Goal: Transaction & Acquisition: Book appointment/travel/reservation

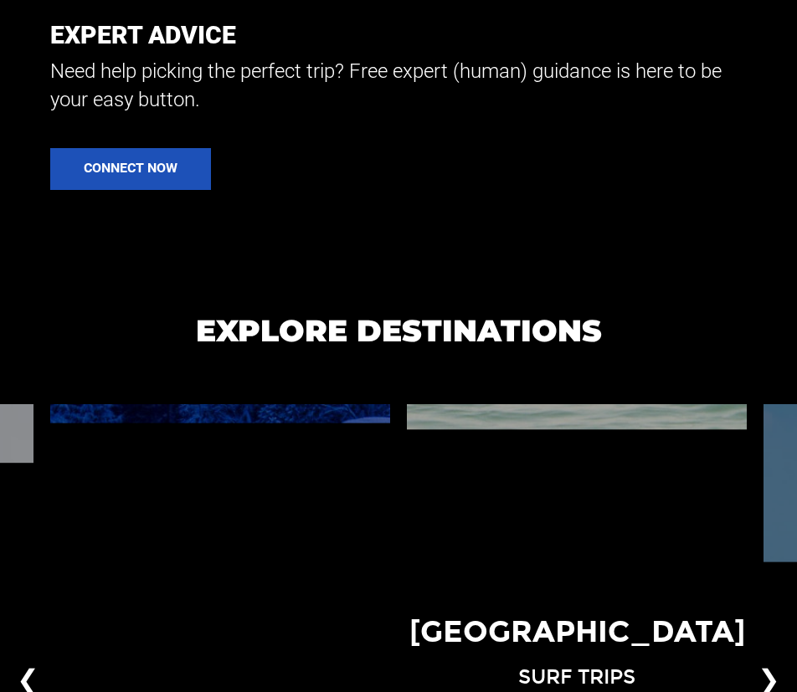
scroll to position [1590, 0]
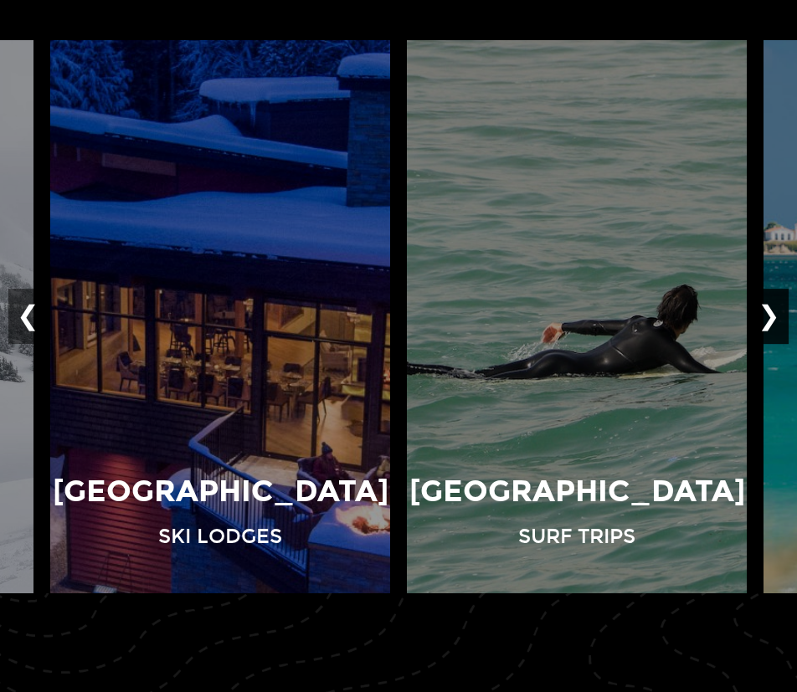
click at [763, 316] on button "❯" at bounding box center [768, 317] width 39 height 55
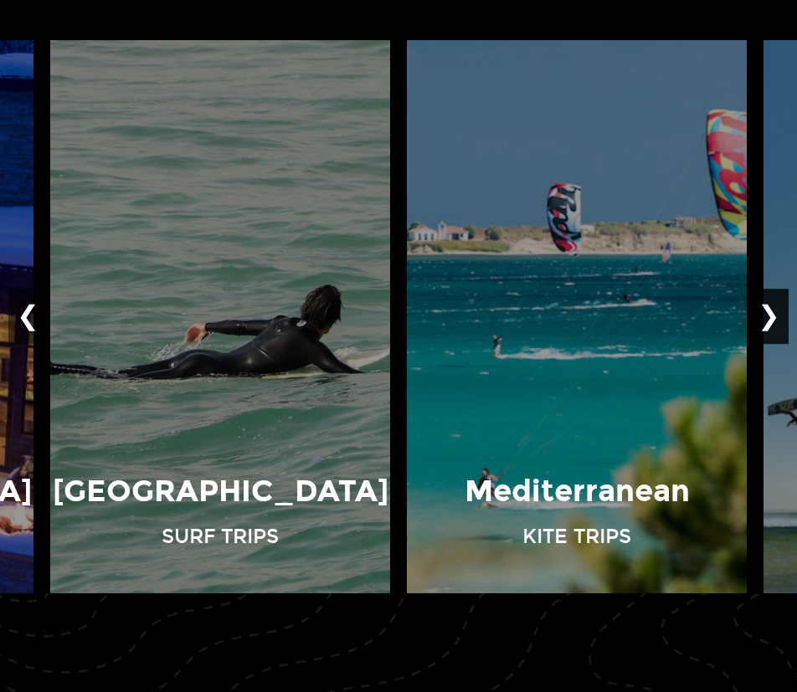
click at [763, 318] on button "❯" at bounding box center [768, 317] width 39 height 55
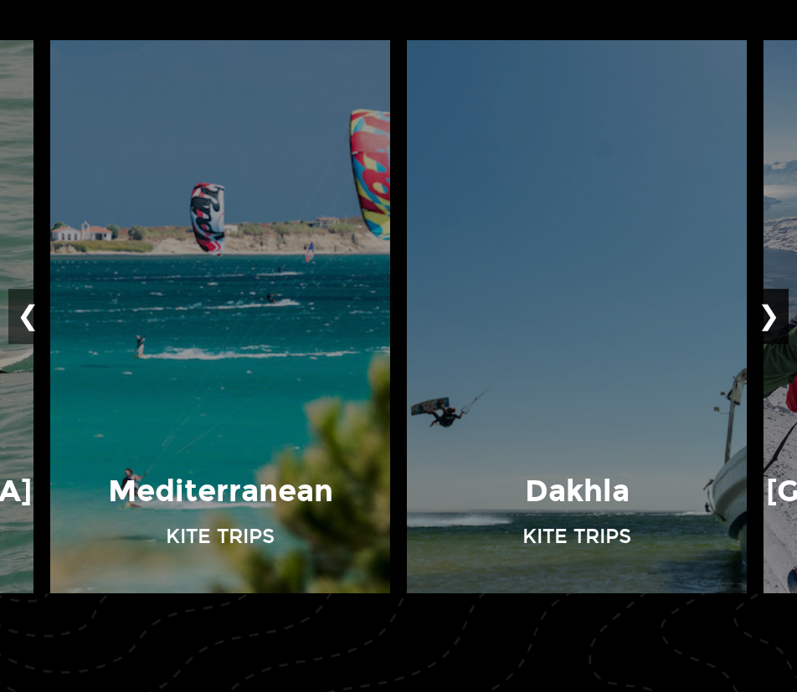
click at [763, 319] on button "❯" at bounding box center [768, 317] width 39 height 55
click at [764, 316] on button "❯" at bounding box center [768, 317] width 39 height 55
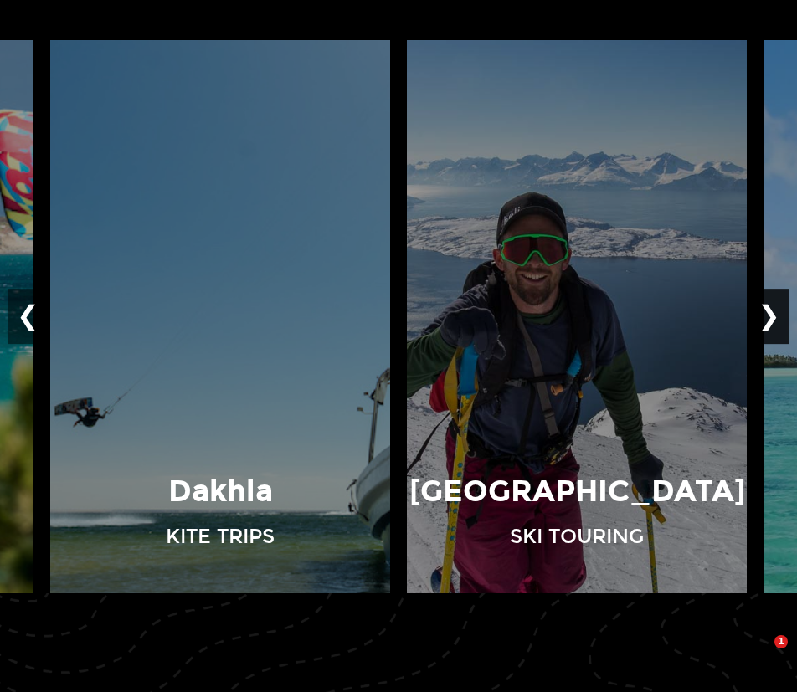
click at [778, 311] on button "❯" at bounding box center [768, 317] width 39 height 55
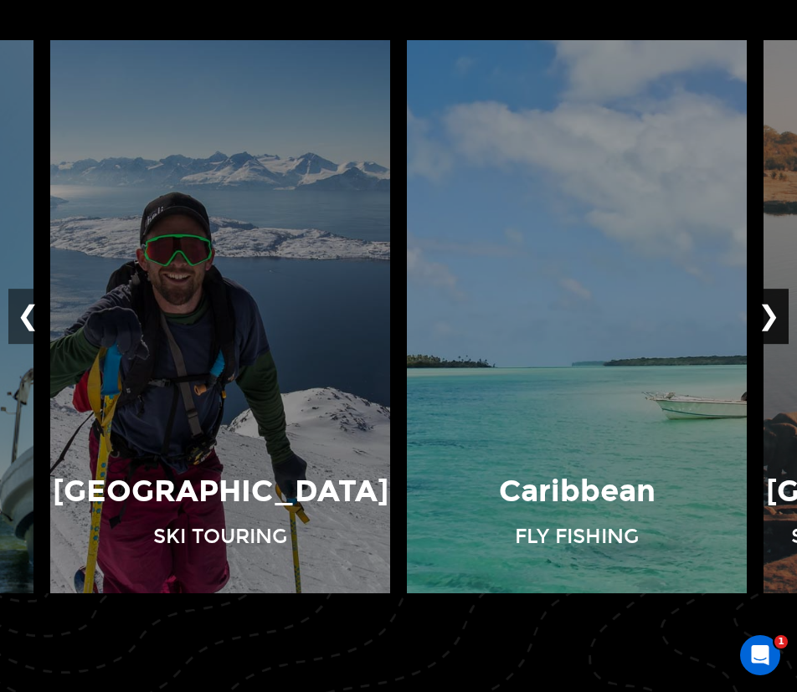
click at [778, 311] on button "❯" at bounding box center [768, 317] width 39 height 55
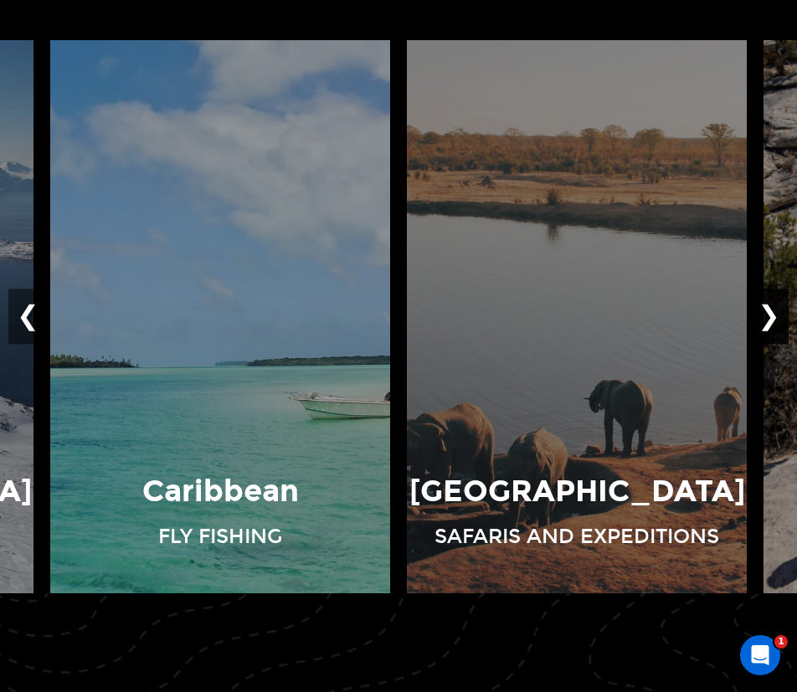
click at [780, 311] on button "❯" at bounding box center [768, 317] width 39 height 55
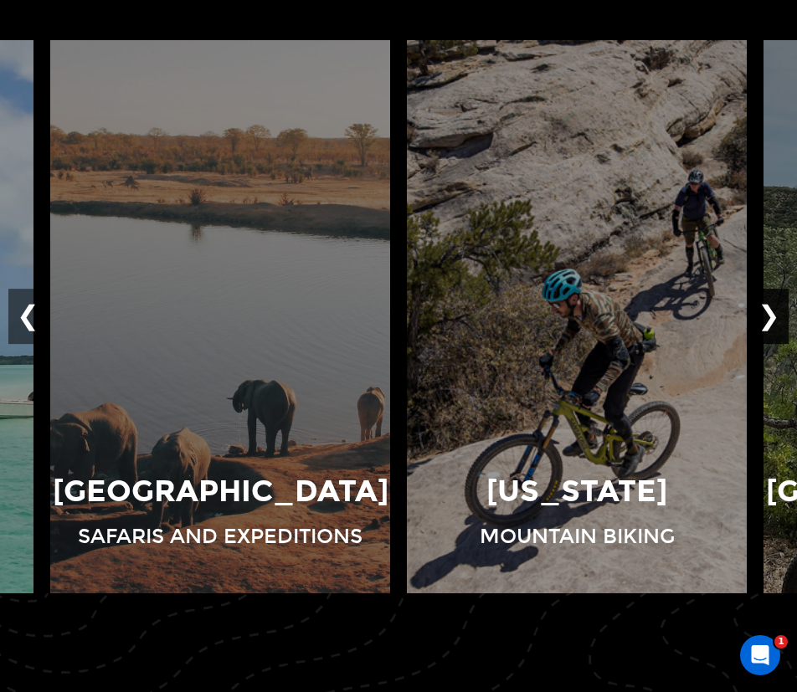
click at [780, 311] on button "❯" at bounding box center [768, 317] width 39 height 55
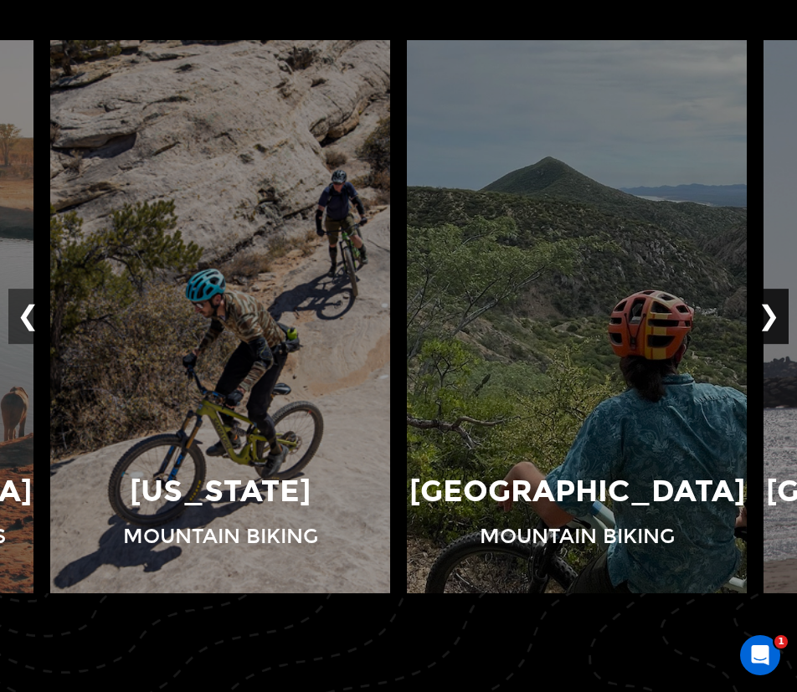
click at [780, 311] on button "❯" at bounding box center [768, 317] width 39 height 55
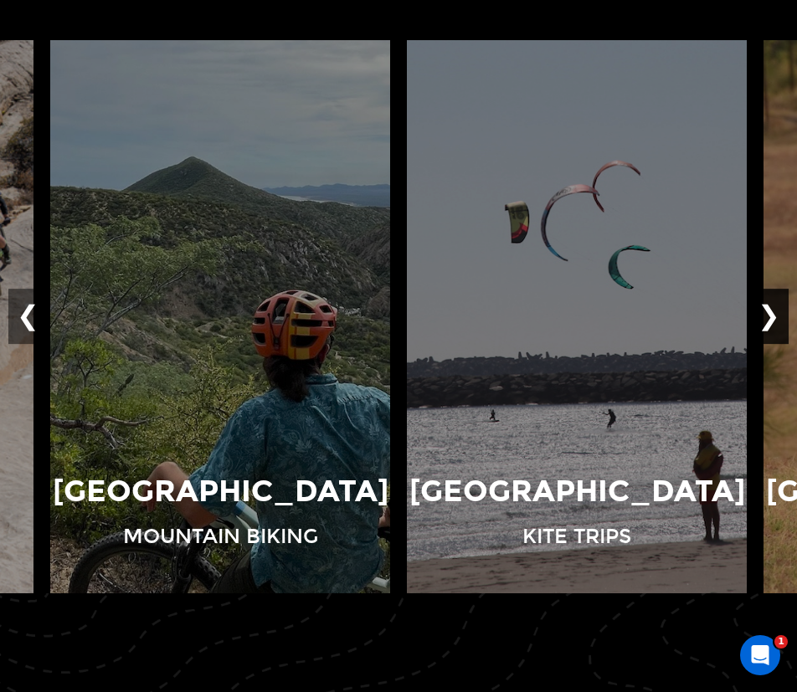
click at [780, 311] on button "❯" at bounding box center [768, 317] width 39 height 55
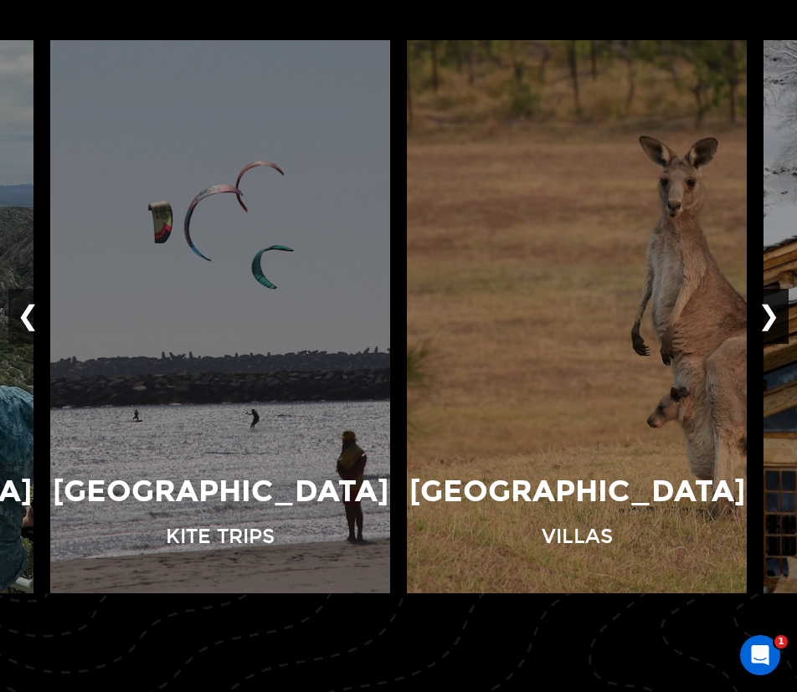
click at [780, 311] on button "❯" at bounding box center [768, 317] width 39 height 55
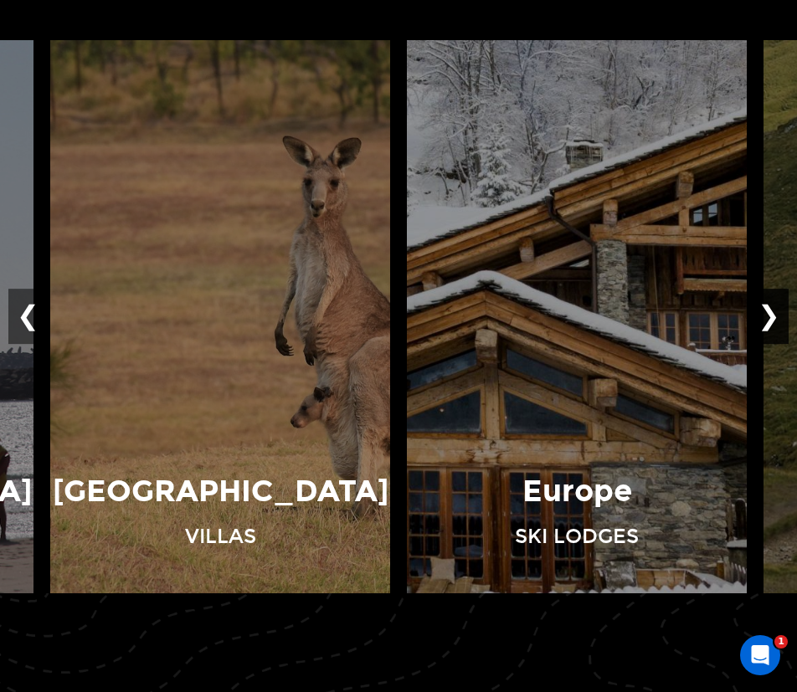
click at [780, 312] on button "❯" at bounding box center [768, 317] width 39 height 55
click at [778, 304] on button "❯" at bounding box center [768, 317] width 39 height 55
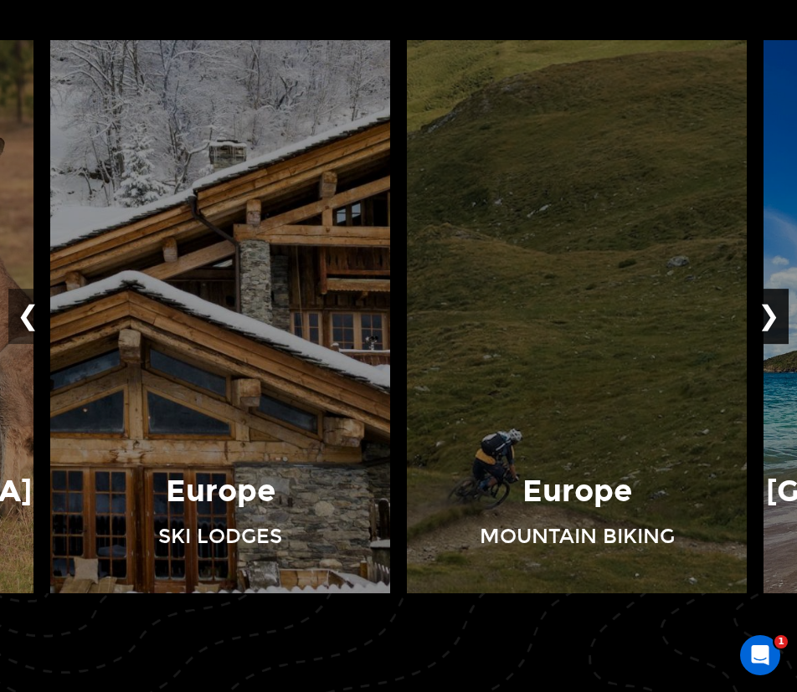
click at [777, 325] on button "❯" at bounding box center [768, 317] width 39 height 55
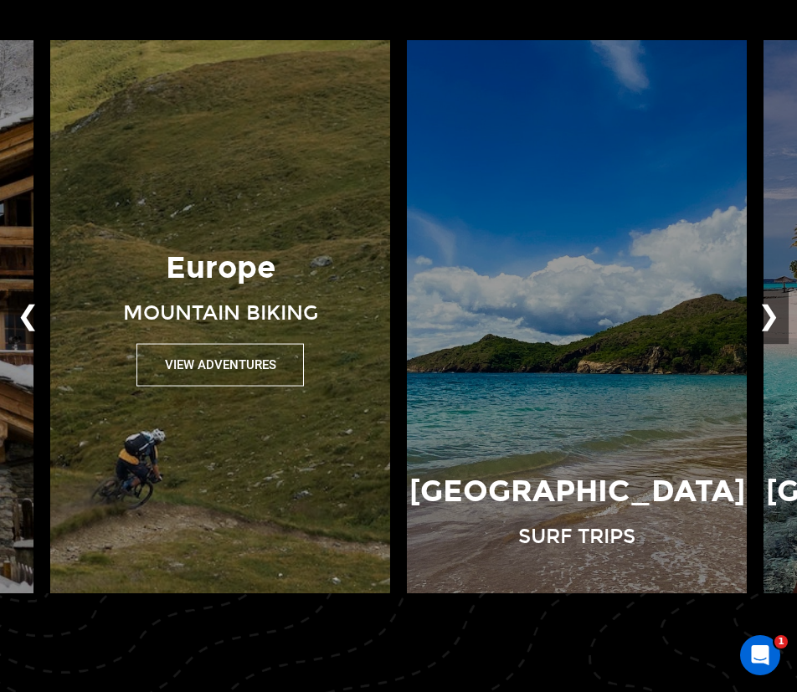
drag, startPoint x: 223, startPoint y: 380, endPoint x: 234, endPoint y: 364, distance: 19.3
click at [234, 364] on button "View Adventures" at bounding box center [219, 365] width 167 height 43
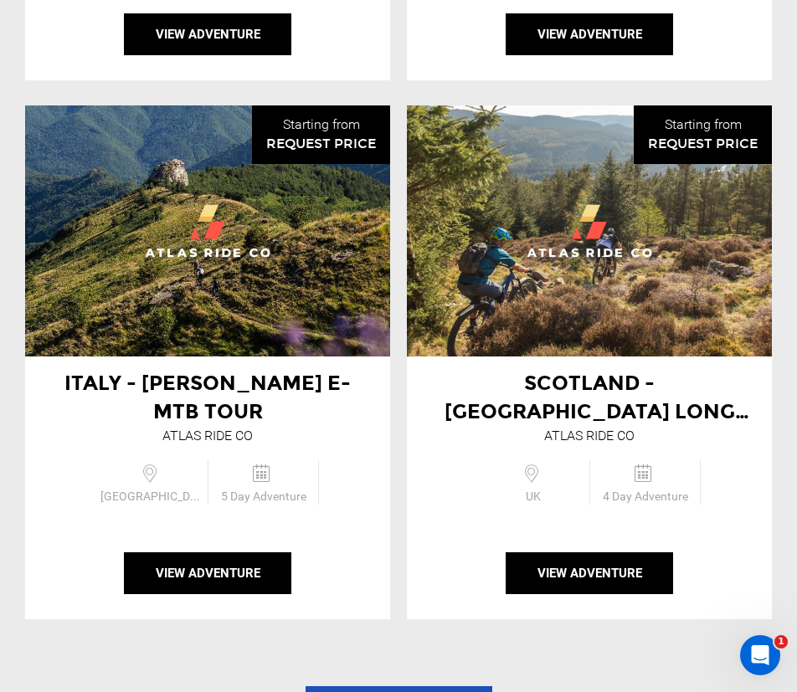
scroll to position [2344, 0]
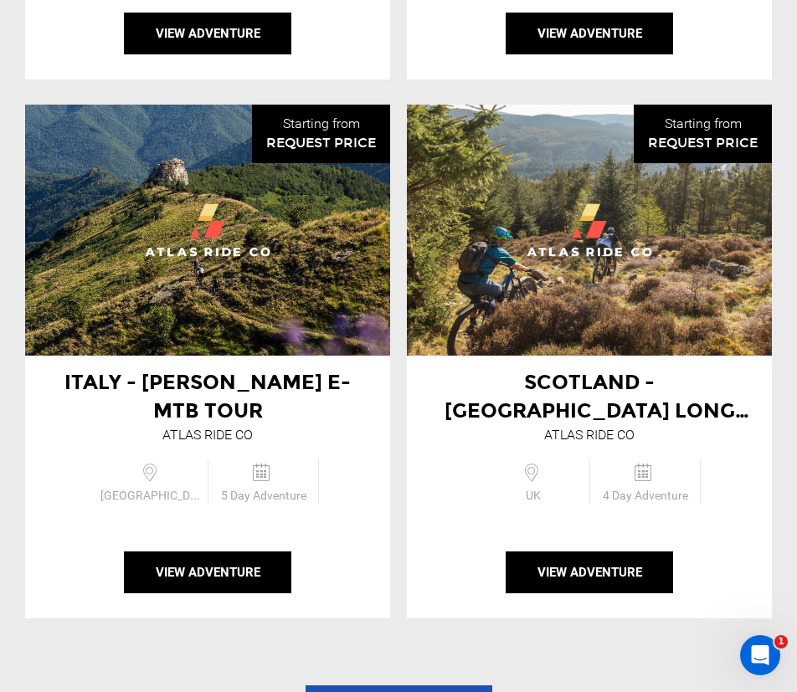
click at [271, 370] on span "Italy - [PERSON_NAME] E-MTB Tour" at bounding box center [207, 396] width 286 height 53
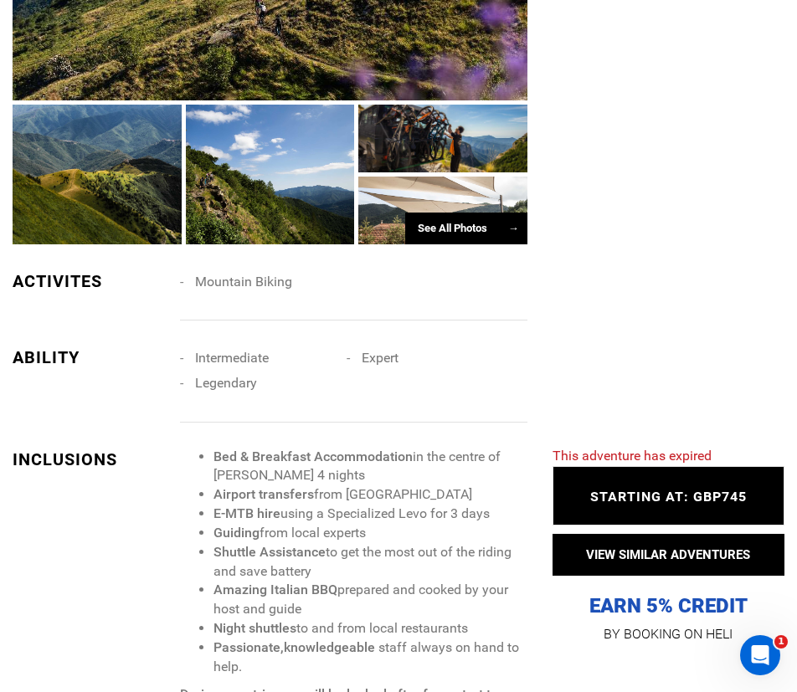
scroll to position [1172, 0]
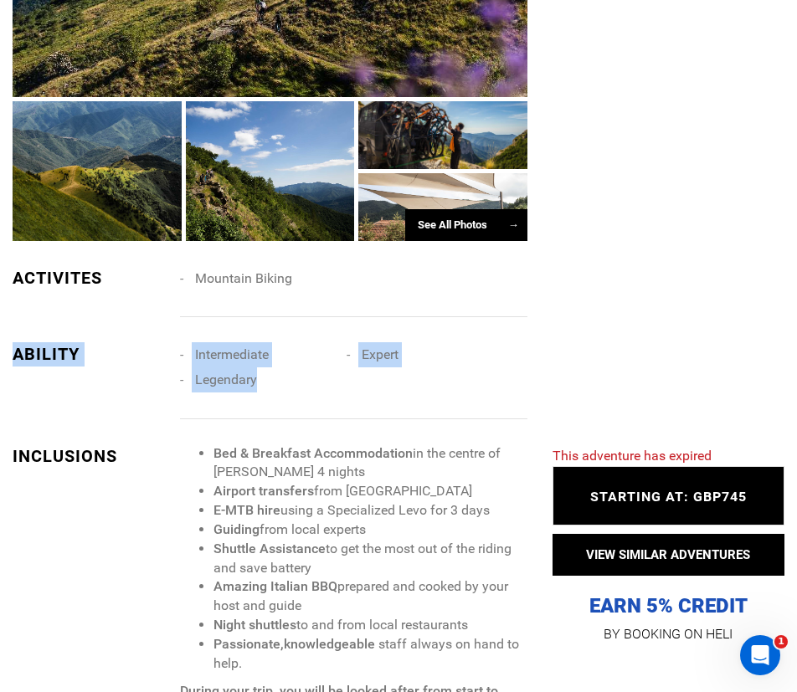
drag, startPoint x: 239, startPoint y: 332, endPoint x: 293, endPoint y: 364, distance: 62.3
click at [293, 364] on div "ABILITY Intermediate Expert Legendary" at bounding box center [270, 380] width 540 height 76
click at [293, 367] on li "Legendary" at bounding box center [263, 379] width 167 height 25
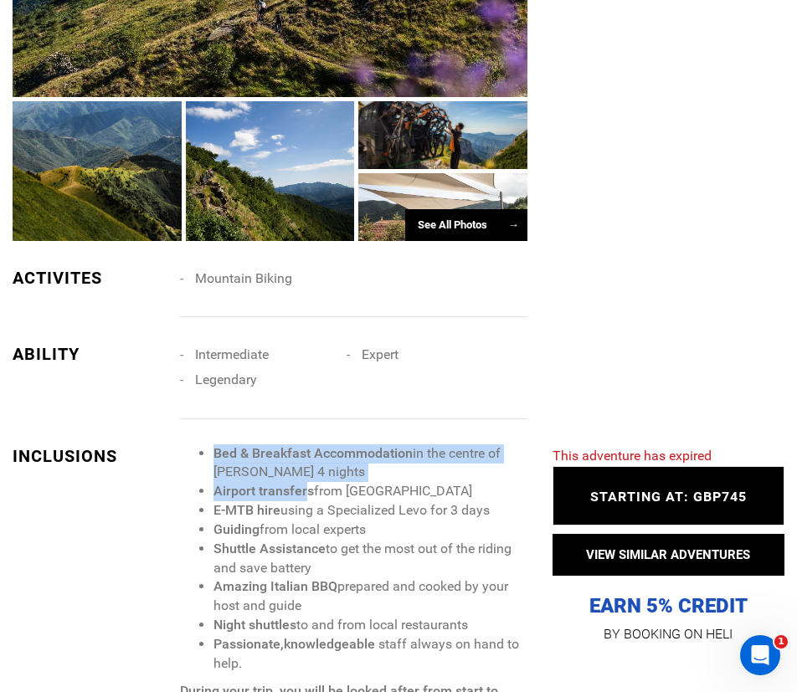
drag, startPoint x: 214, startPoint y: 435, endPoint x: 306, endPoint y: 461, distance: 94.9
click at [306, 461] on ul "Bed & Breakfast Accommodation in the centre of [PERSON_NAME] 4 nights Airport t…" at bounding box center [353, 558] width 347 height 229
click at [306, 455] on li "Bed & Breakfast Accommodation in the centre of [GEOGRAPHIC_DATA] 4 nights" at bounding box center [370, 463] width 314 height 39
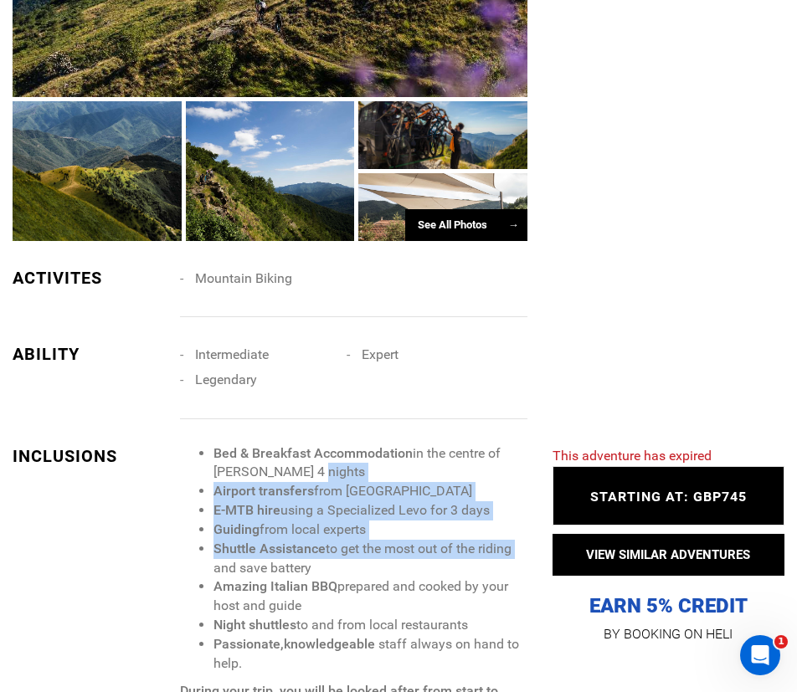
drag, startPoint x: 306, startPoint y: 455, endPoint x: 481, endPoint y: 523, distance: 188.4
click at [481, 523] on ul "Bed & Breakfast Accommodation in the centre of [PERSON_NAME] 4 nights Airport t…" at bounding box center [353, 558] width 347 height 229
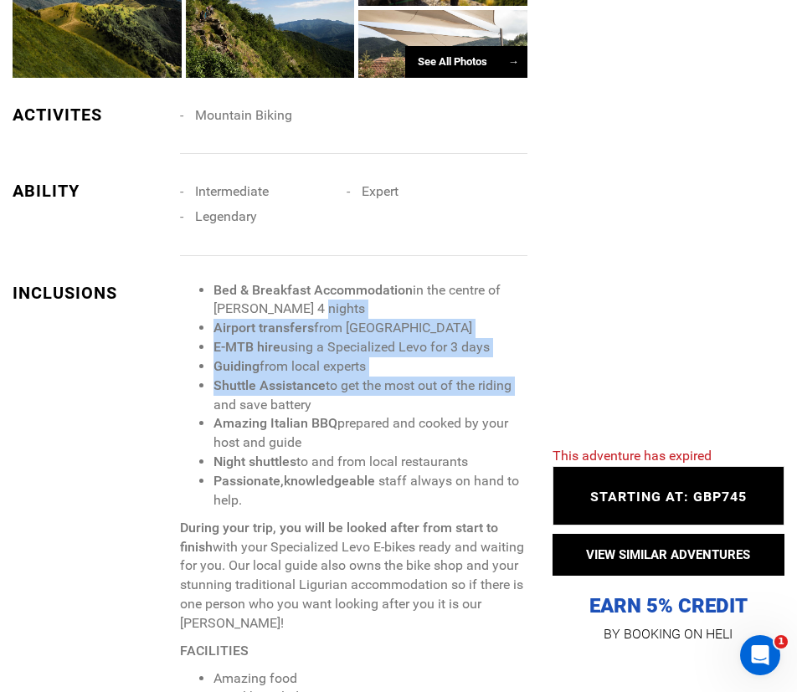
scroll to position [1339, 0]
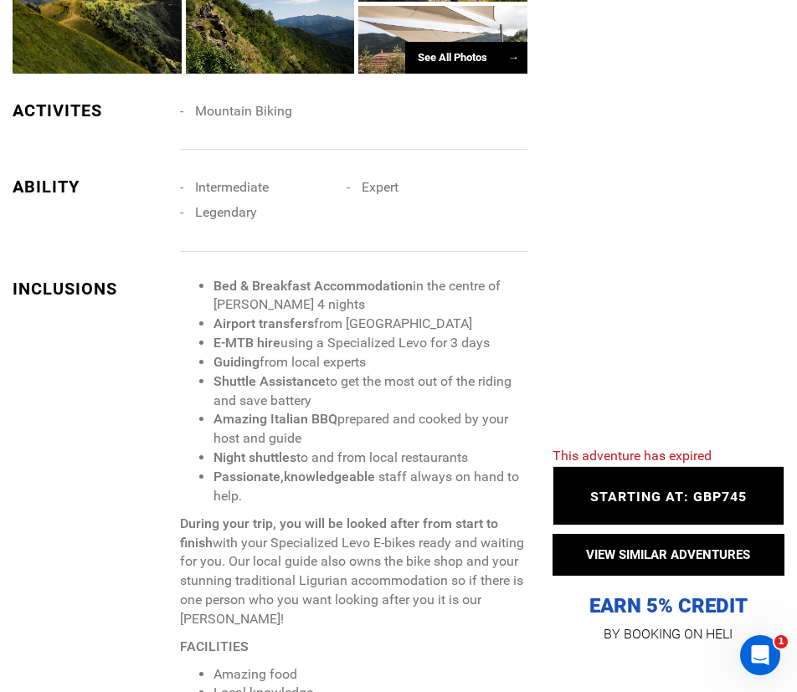
drag, startPoint x: 422, startPoint y: 485, endPoint x: 251, endPoint y: 468, distance: 171.7
click at [251, 468] on li "Passionate, knowledgeable staff always on hand to help." at bounding box center [370, 487] width 314 height 39
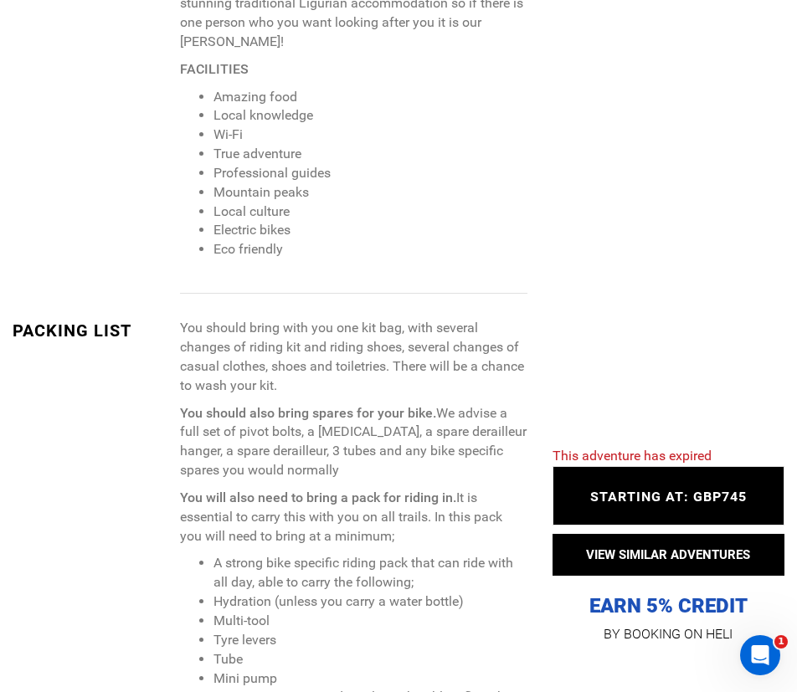
scroll to position [1925, 0]
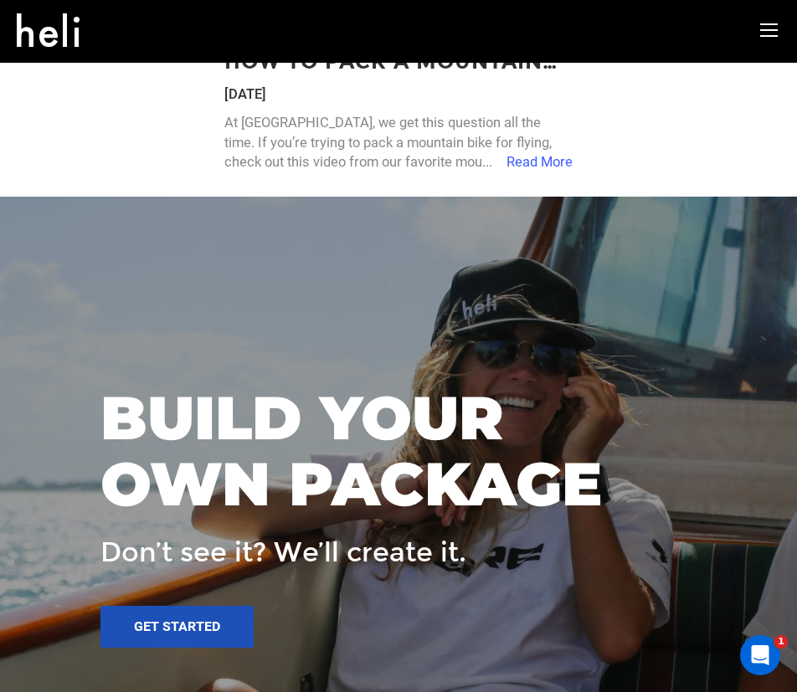
scroll to position [4034, 0]
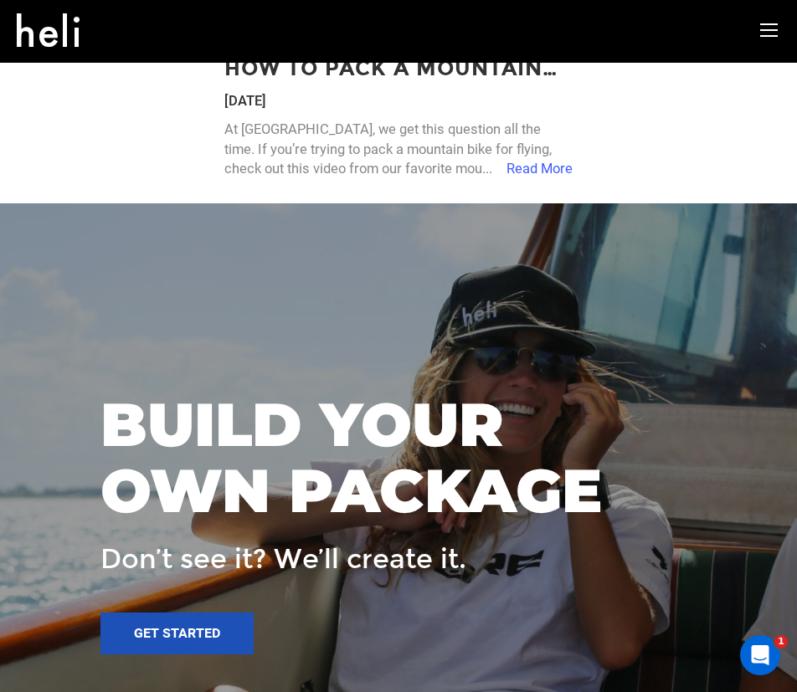
click at [771, 28] on icon at bounding box center [769, 30] width 18 height 19
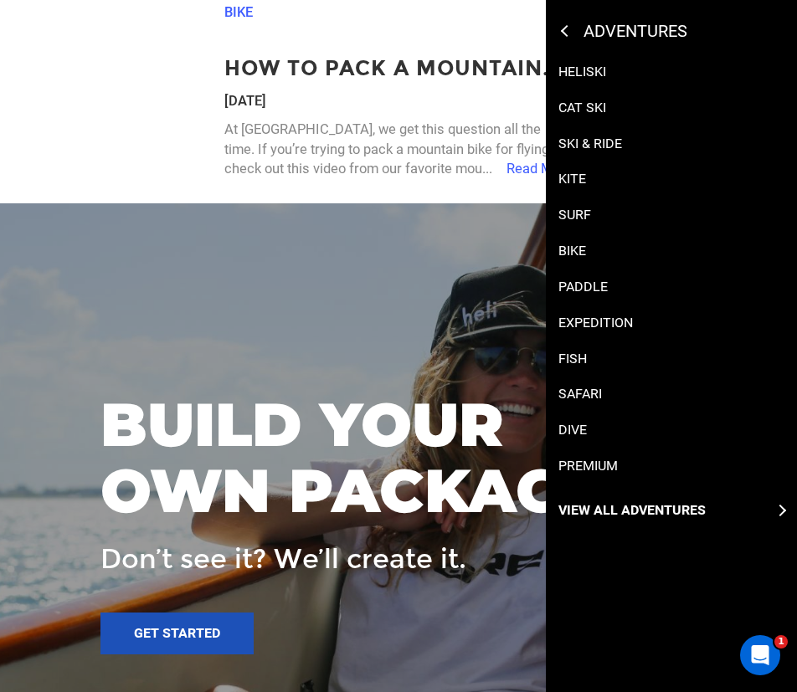
click at [580, 254] on p "Bike" at bounding box center [572, 251] width 28 height 19
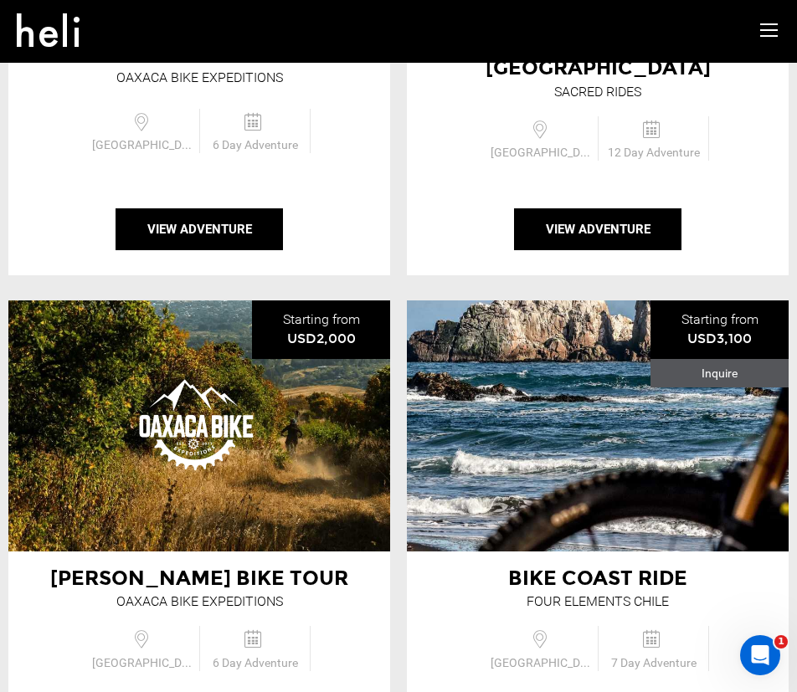
scroll to position [753, 0]
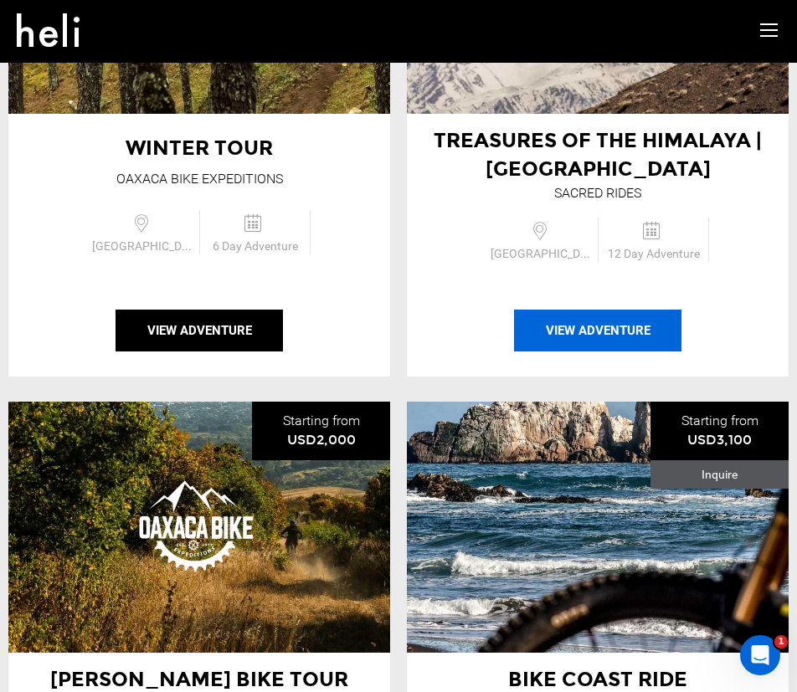
click at [604, 342] on button "View Adventure" at bounding box center [597, 331] width 167 height 42
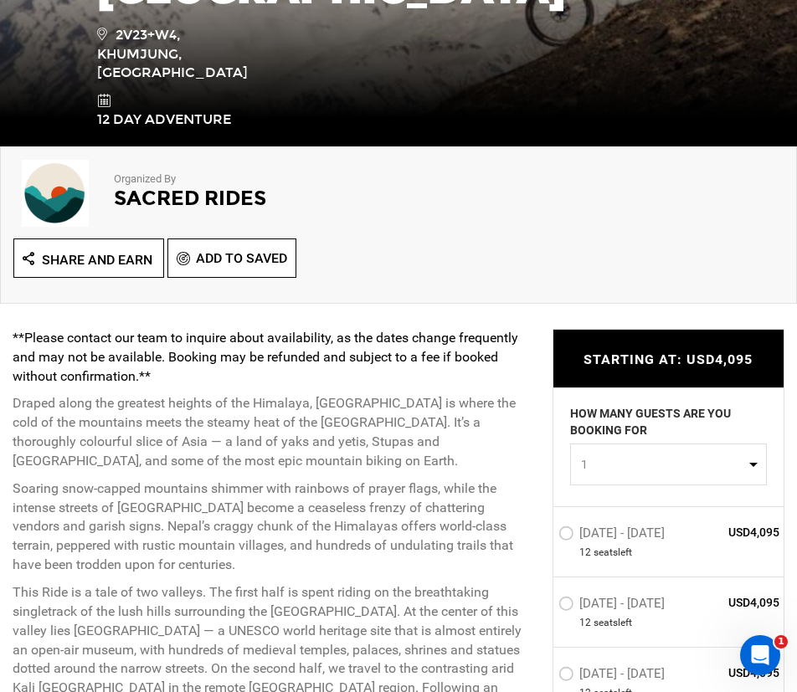
scroll to position [419, 0]
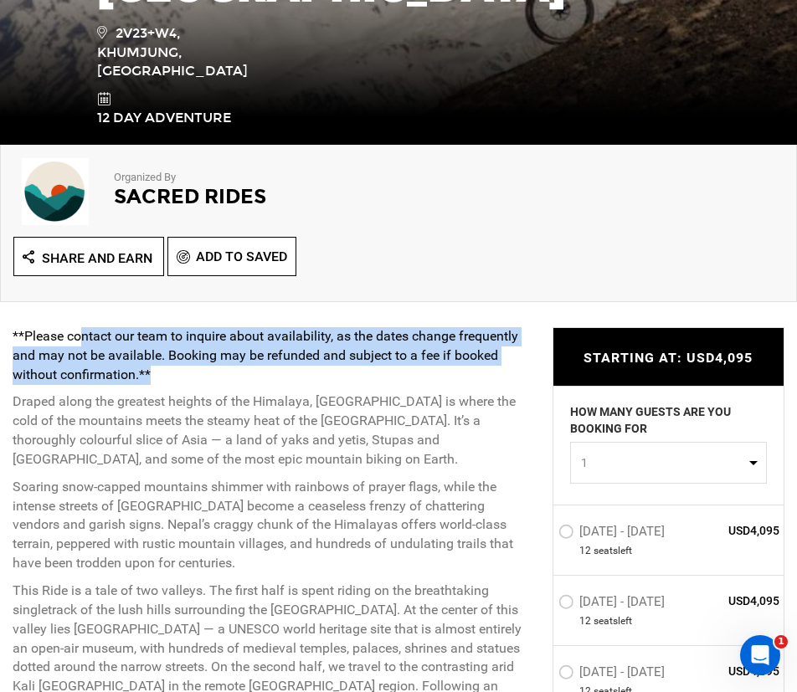
drag, startPoint x: 80, startPoint y: 330, endPoint x: 247, endPoint y: 382, distance: 174.5
click at [247, 382] on p "**Please contact our team to inquire about availability, as the dates change fr…" at bounding box center [270, 356] width 515 height 58
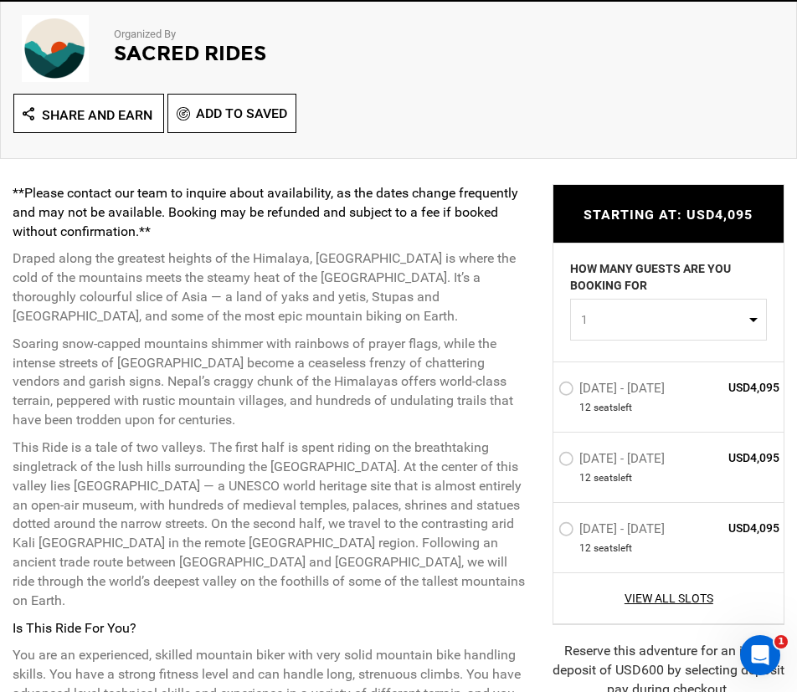
scroll to position [586, 0]
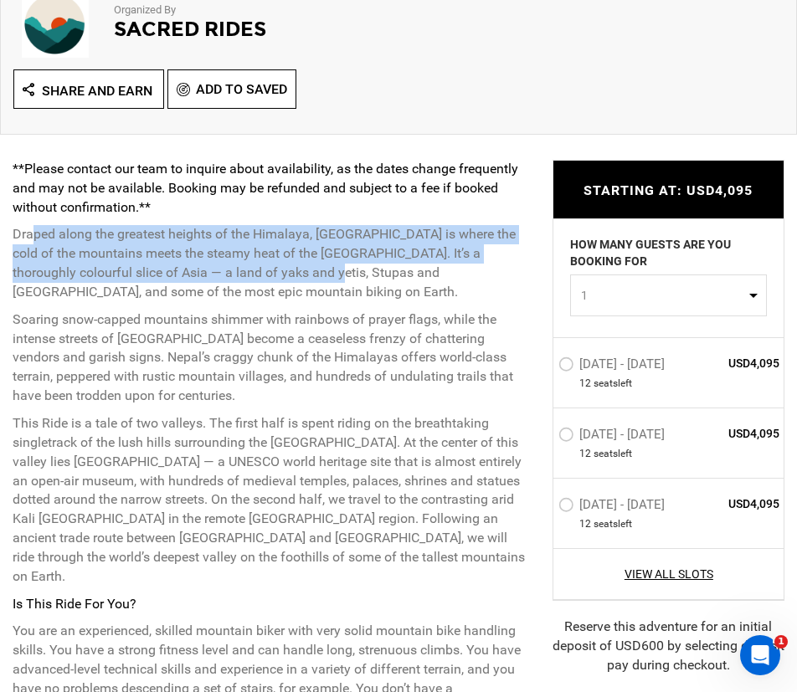
drag, startPoint x: 32, startPoint y: 222, endPoint x: 285, endPoint y: 282, distance: 259.9
click at [285, 282] on div "**Please contact our team to inquire about availability, as the dates change fr…" at bounding box center [270, 477] width 515 height 634
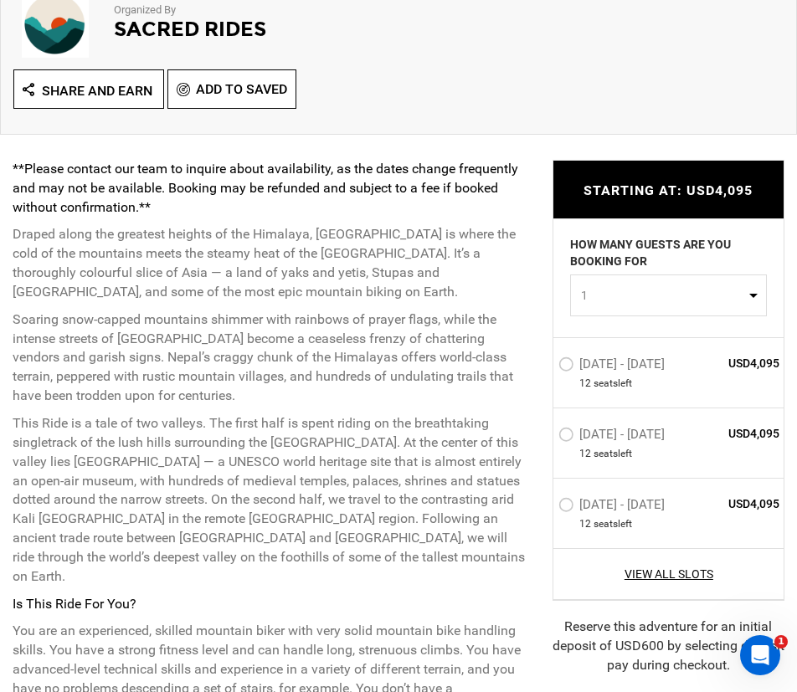
click at [285, 282] on p "Draped along the greatest heights of the Himalaya, [GEOGRAPHIC_DATA] is where t…" at bounding box center [270, 263] width 515 height 76
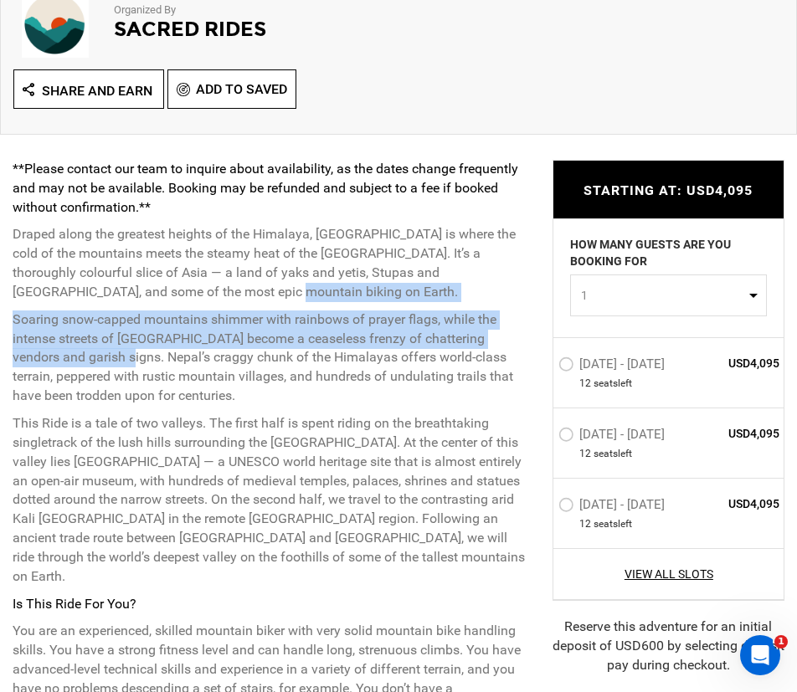
drag, startPoint x: 305, startPoint y: 300, endPoint x: 110, endPoint y: 361, distance: 204.1
click at [110, 361] on div "**Please contact our team to inquire about availability, as the dates change fr…" at bounding box center [270, 477] width 515 height 634
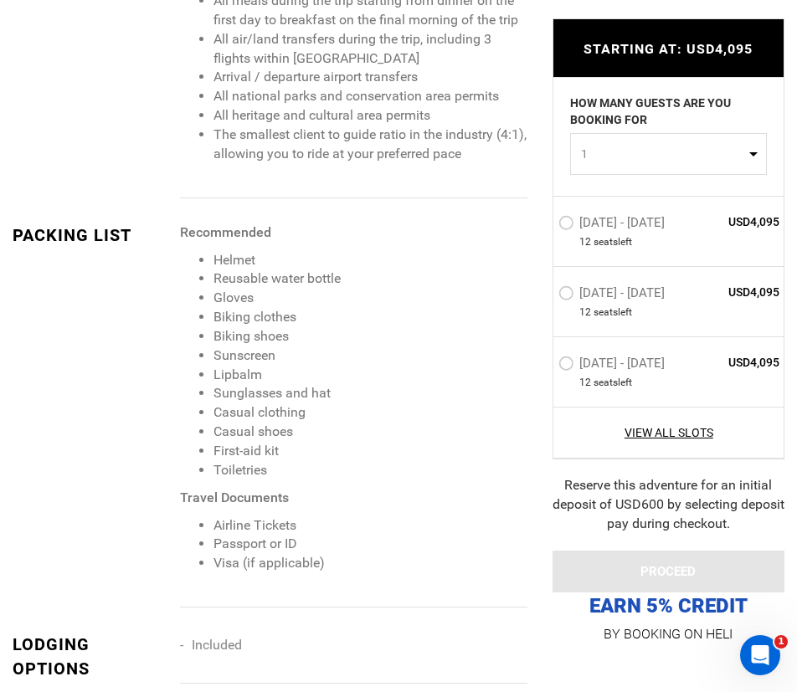
scroll to position [2093, 0]
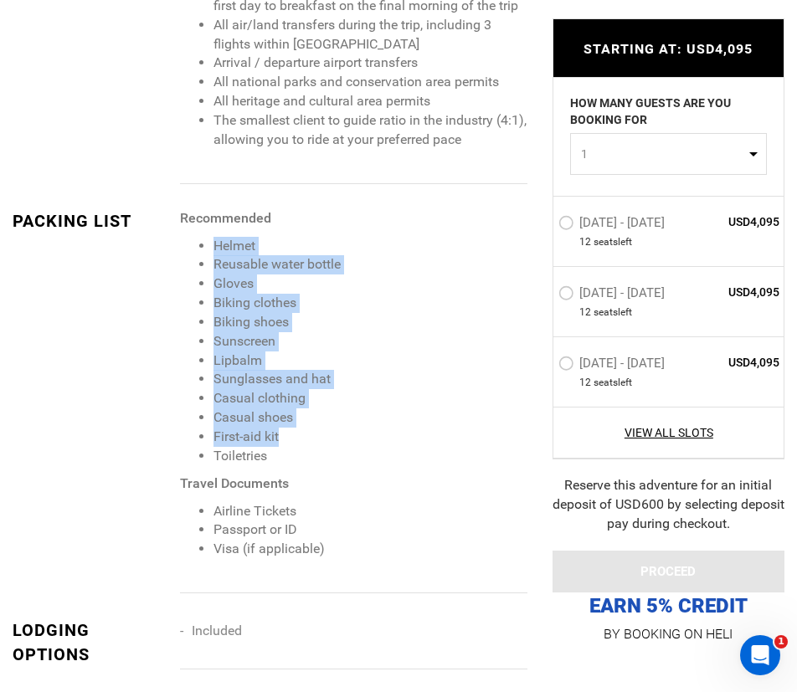
drag, startPoint x: 211, startPoint y: 215, endPoint x: 346, endPoint y: 423, distance: 247.5
click at [346, 423] on span "Recommended Helmet Reusable water bottle Gloves Biking clothes Biking shoes Sun…" at bounding box center [353, 384] width 347 height 350
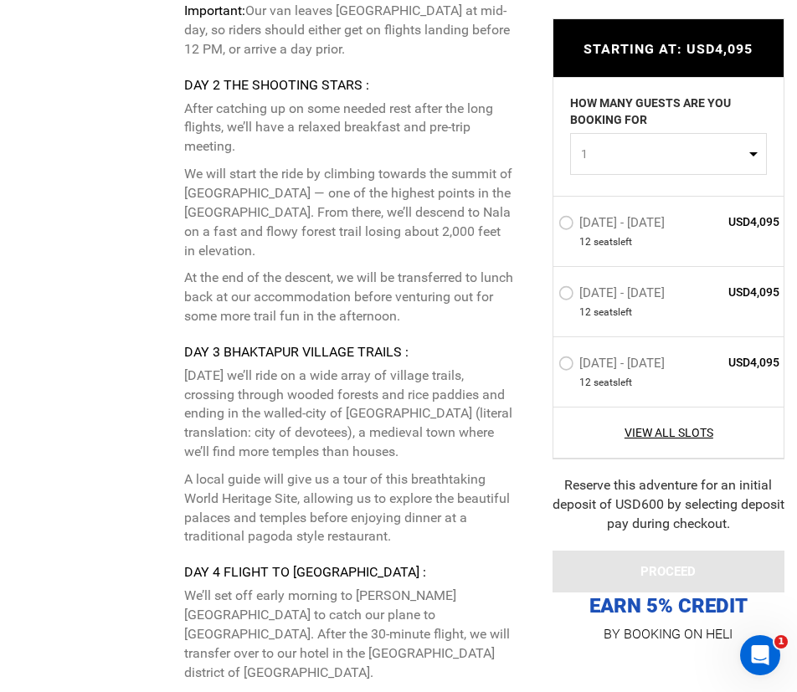
scroll to position [3683, 0]
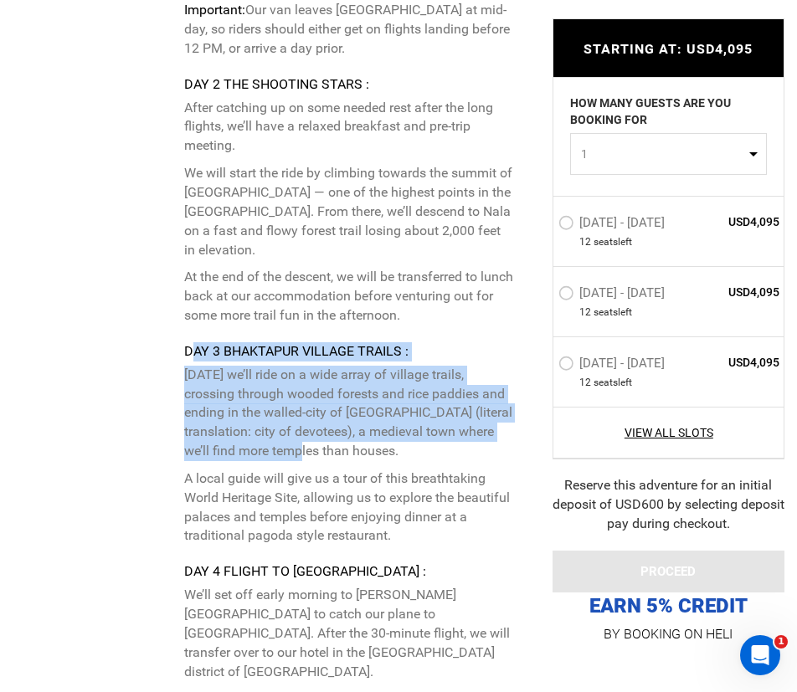
drag, startPoint x: 193, startPoint y: 306, endPoint x: 362, endPoint y: 429, distance: 209.6
click at [361, 426] on div "Day 3 Bhaktapur Village Trails : [DATE] we’ll ride on a wide array of village t…" at bounding box center [349, 443] width 331 height 203
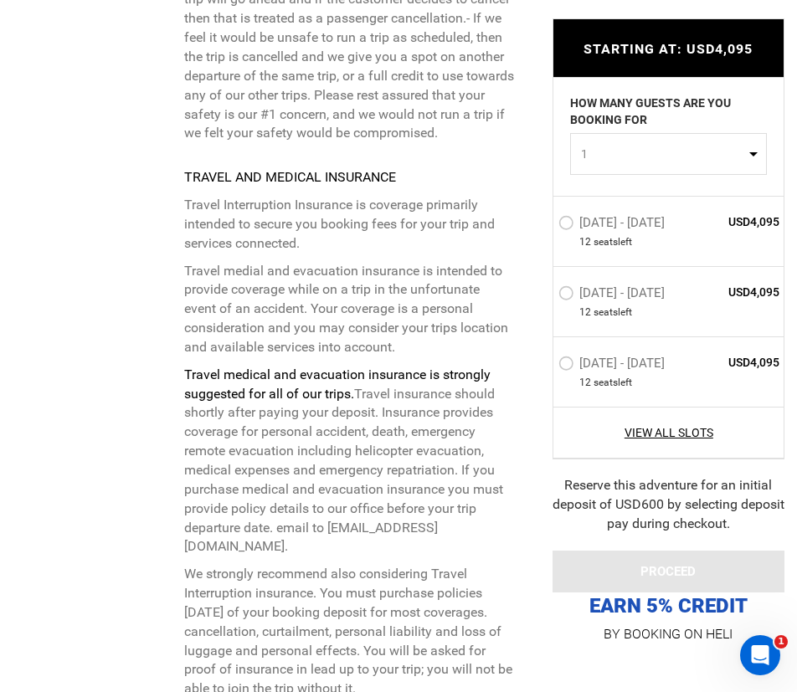
scroll to position [7366, 0]
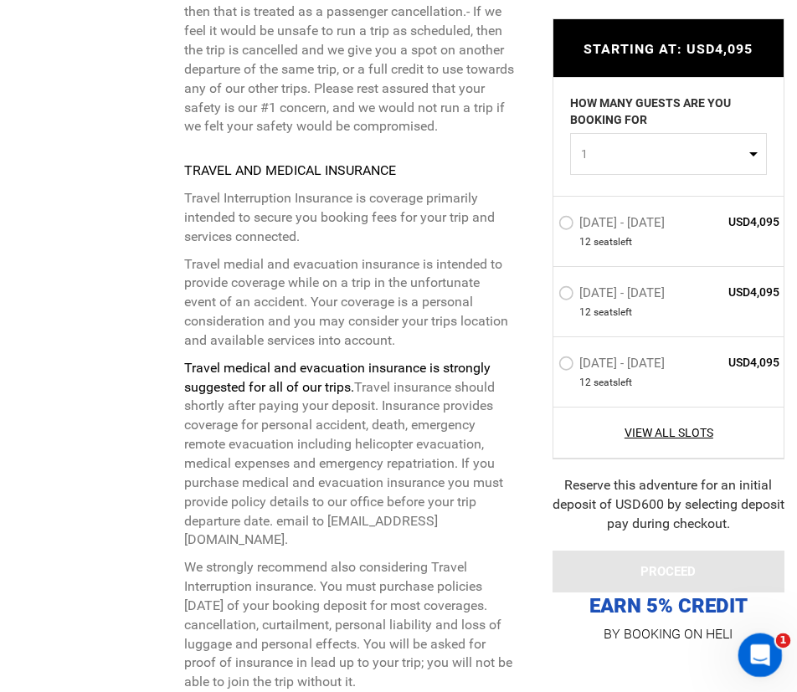
click at [759, 649] on icon "Open Intercom Messenger" at bounding box center [758, 653] width 28 height 28
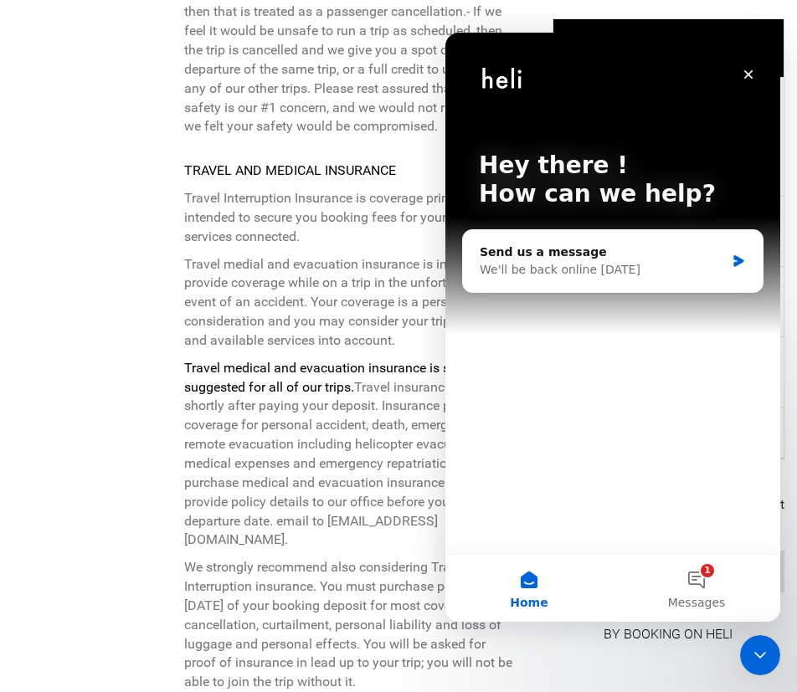
scroll to position [0, 0]
click at [716, 588] on button "1 Messages" at bounding box center [696, 588] width 167 height 67
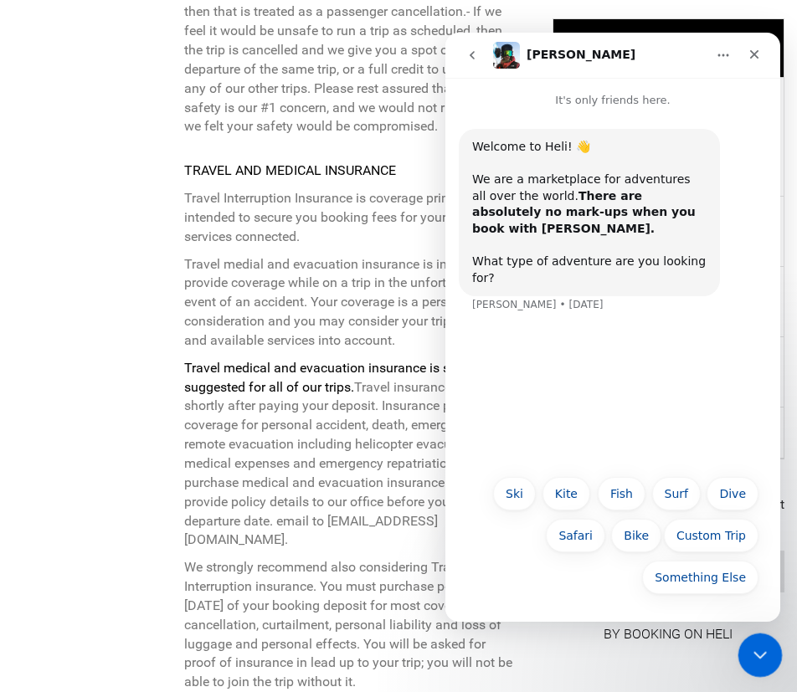
click at [763, 645] on icon "Close Intercom Messenger" at bounding box center [757, 653] width 20 height 20
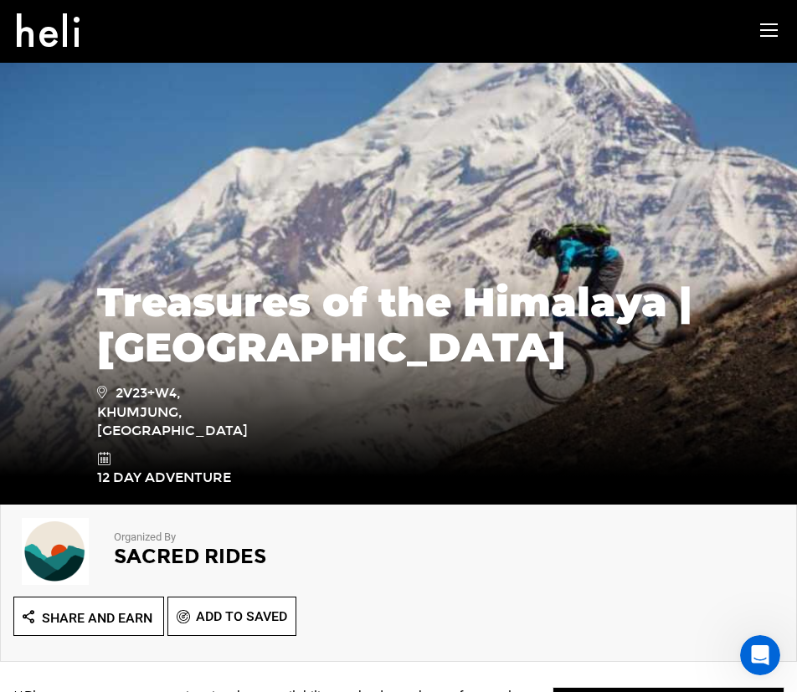
scroll to position [84, 0]
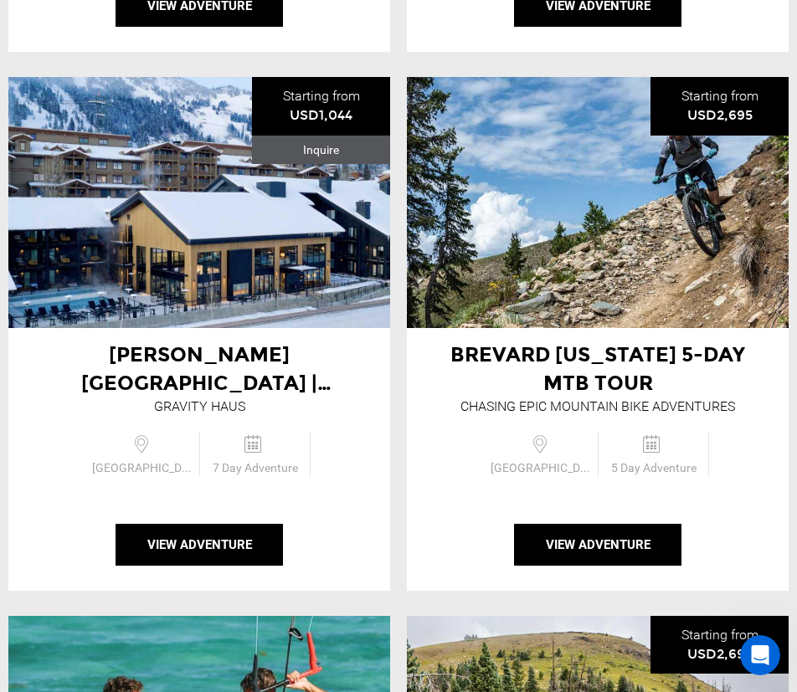
scroll to position [3767, 0]
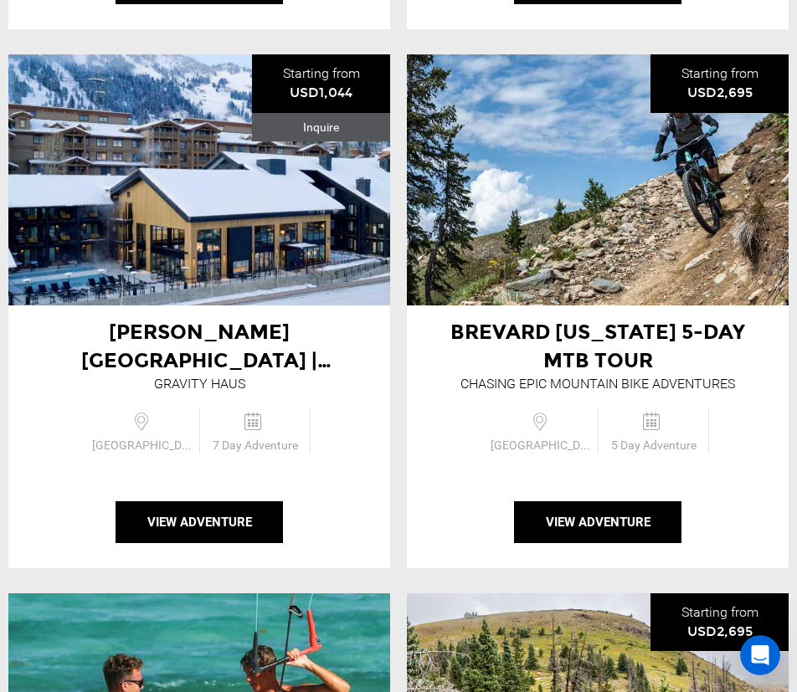
click at [357, 318] on div "[PERSON_NAME][GEOGRAPHIC_DATA] | [US_STATE]" at bounding box center [199, 347] width 382 height 58
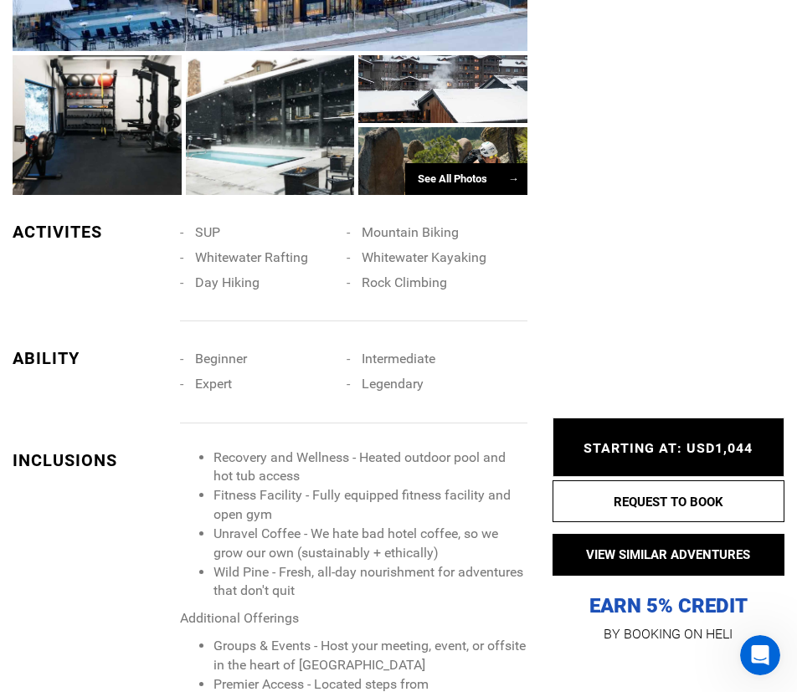
scroll to position [1339, 0]
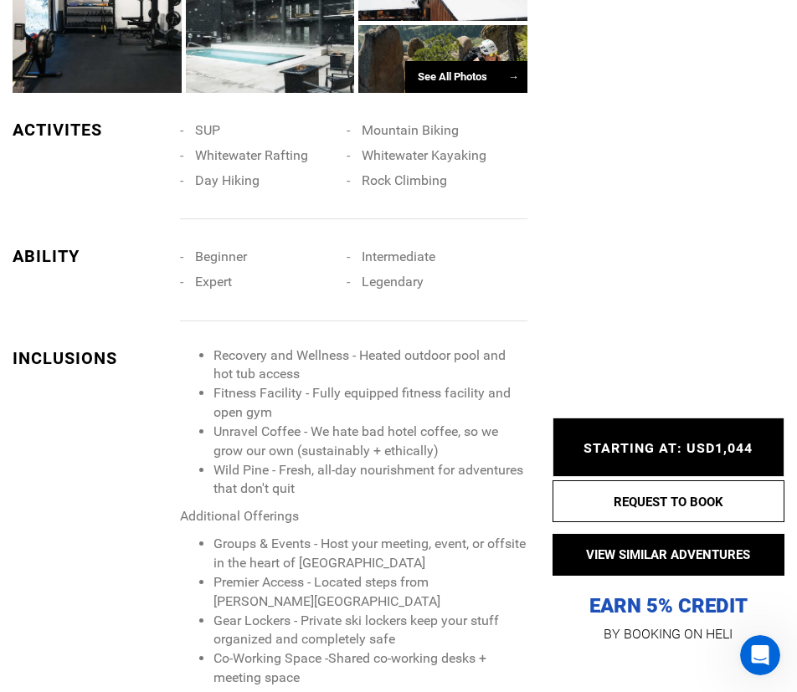
click at [684, 446] on span "STARTING AT: USD1,044" at bounding box center [667, 448] width 169 height 16
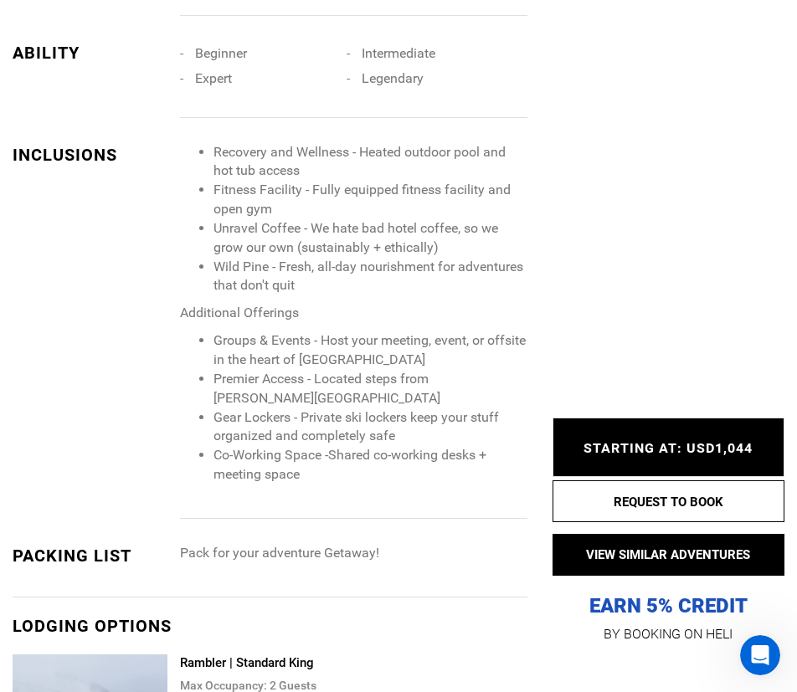
scroll to position [1841, 0]
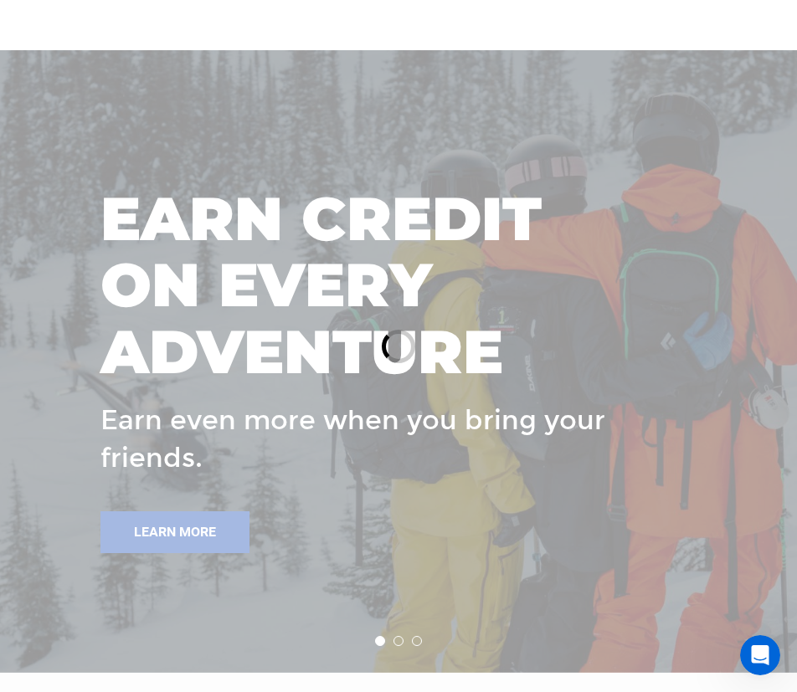
scroll to position [753, 0]
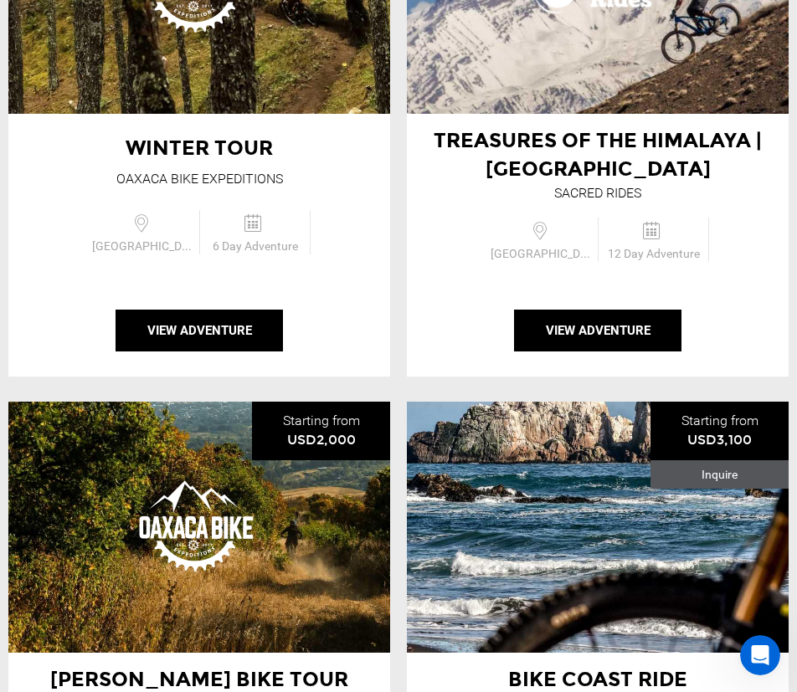
drag, startPoint x: 346, startPoint y: 219, endPoint x: 335, endPoint y: 219, distance: 10.9
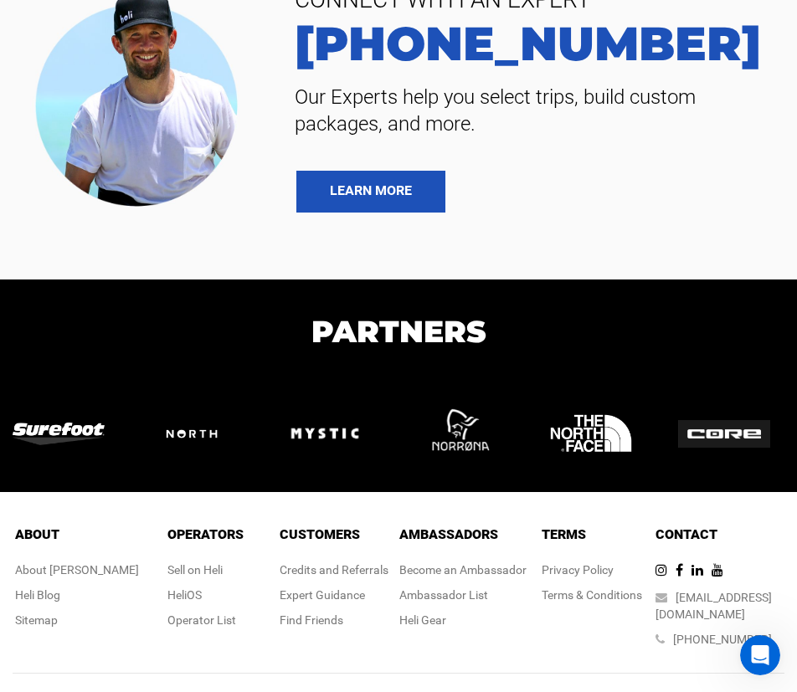
scroll to position [4955, 0]
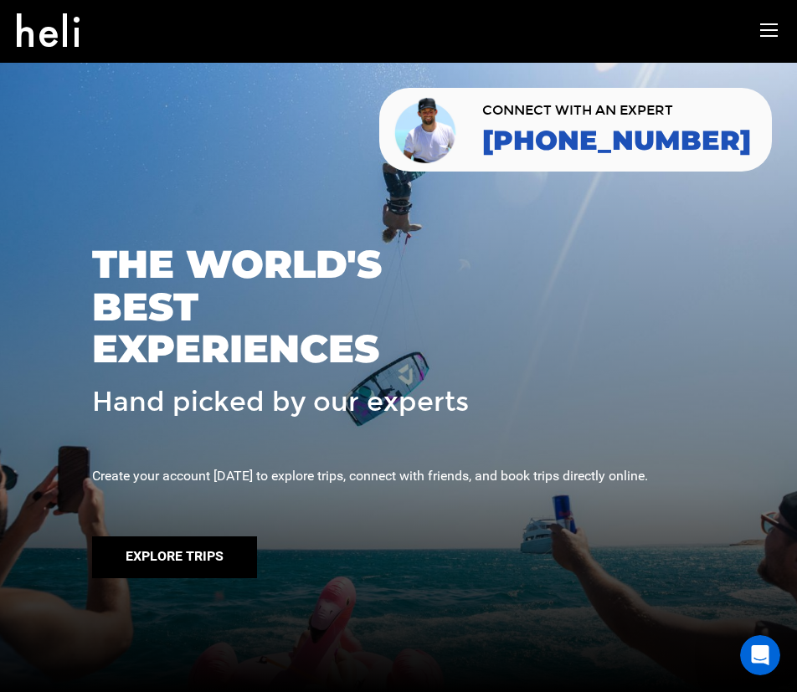
click at [196, 578] on button "Explore Trips" at bounding box center [174, 558] width 165 height 42
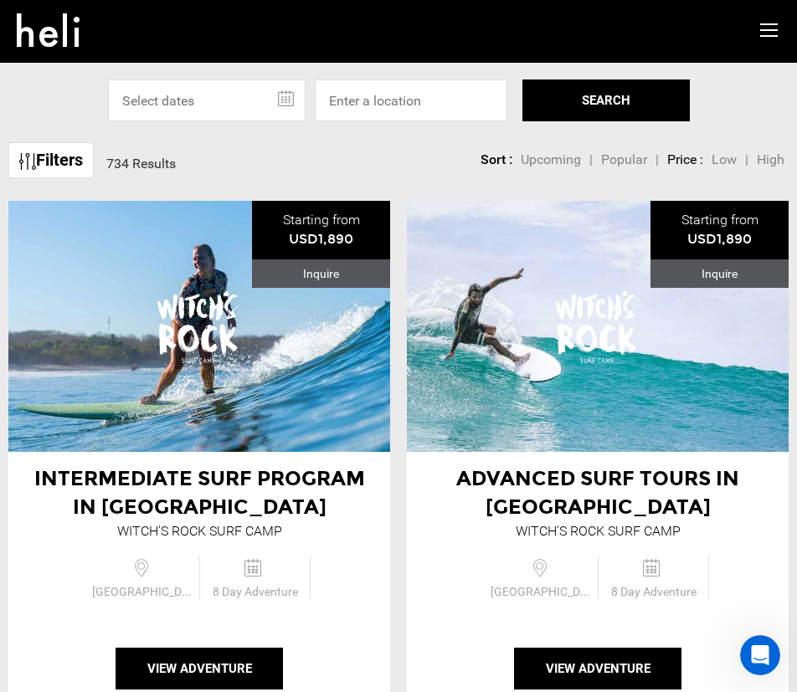
click at [634, 163] on span "Popular" at bounding box center [624, 159] width 46 height 16
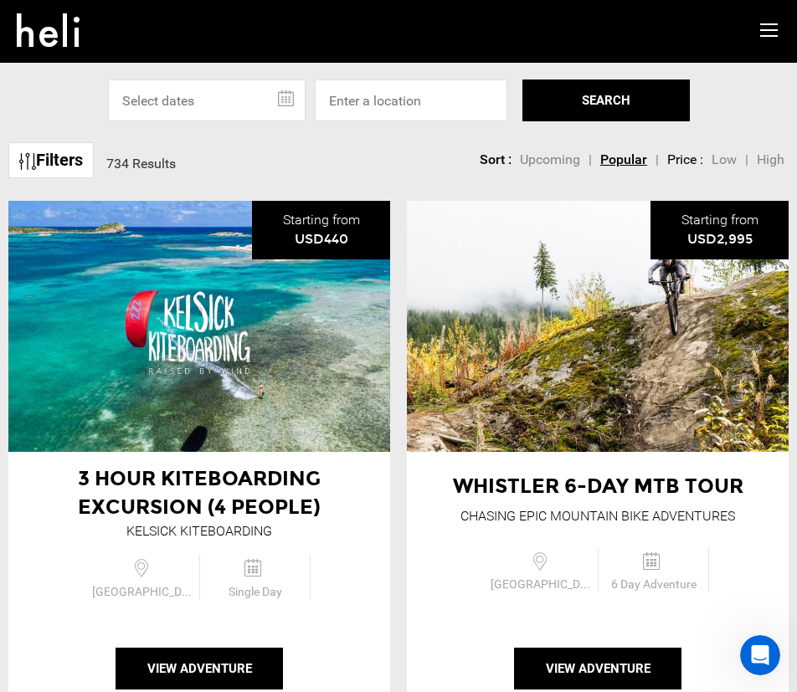
click at [763, 158] on span "High" at bounding box center [771, 159] width 28 height 16
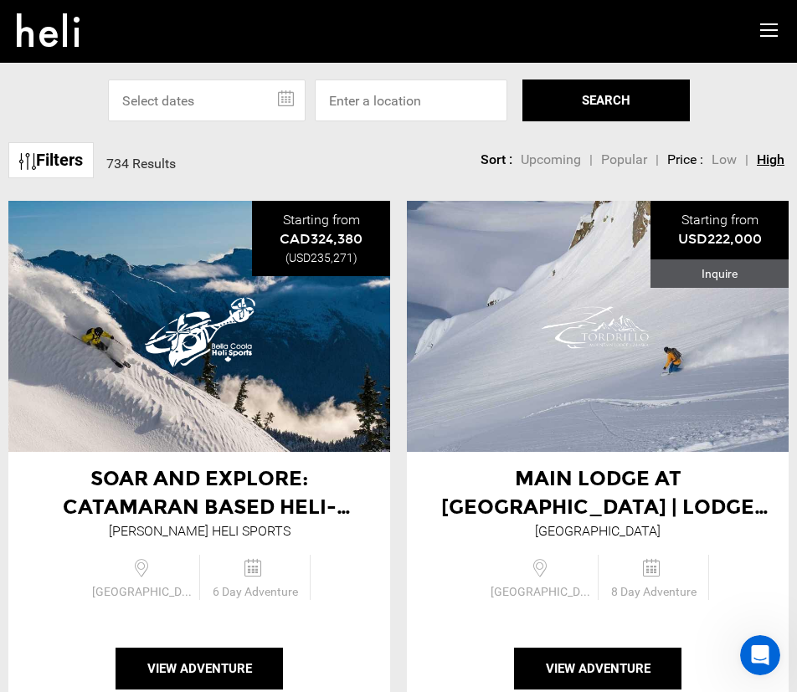
scroll to position [84, 0]
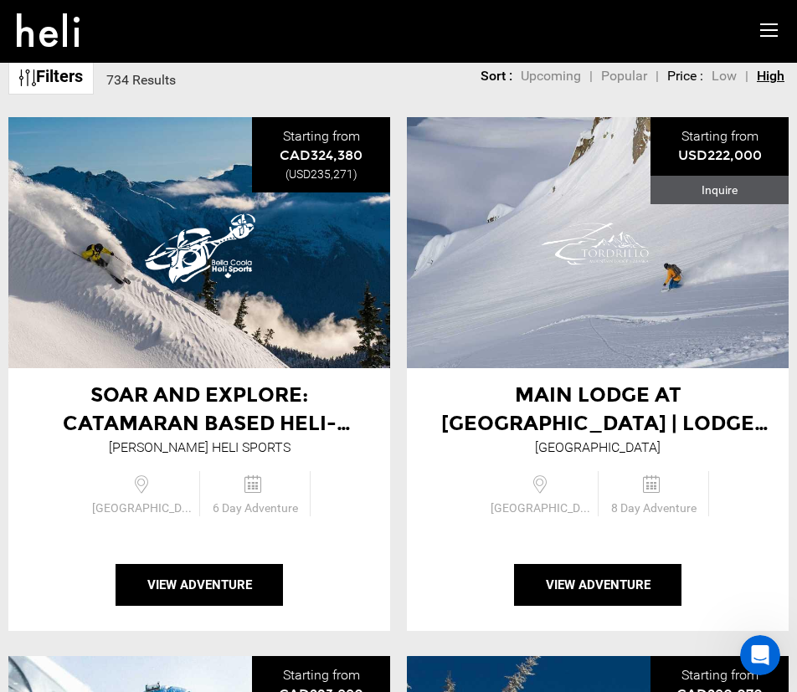
drag, startPoint x: 218, startPoint y: 429, endPoint x: 196, endPoint y: 428, distance: 21.8
click at [196, 428] on span "Soar and Explore: Catamaran Based Heli-Skiing | 5 Night Private" at bounding box center [207, 424] width 288 height 82
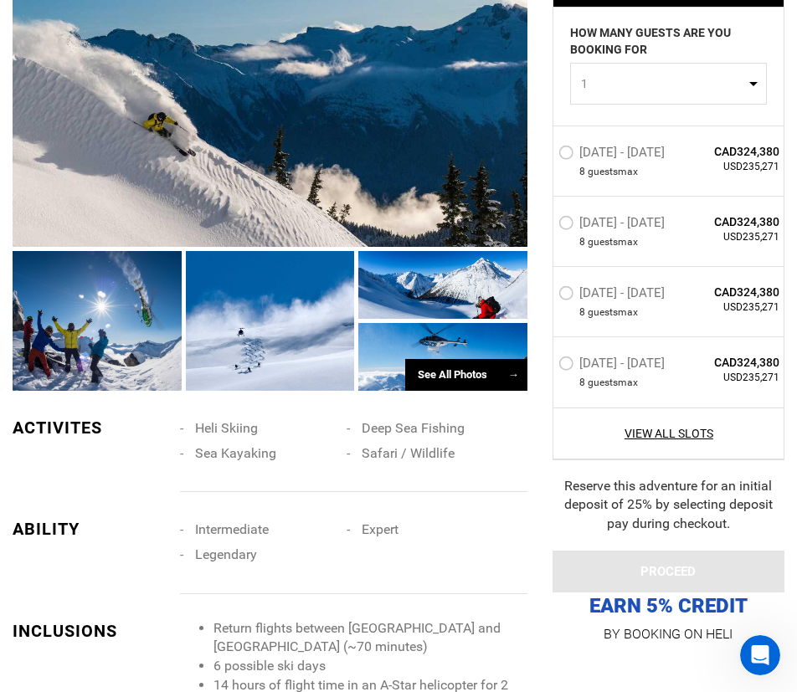
scroll to position [1590, 0]
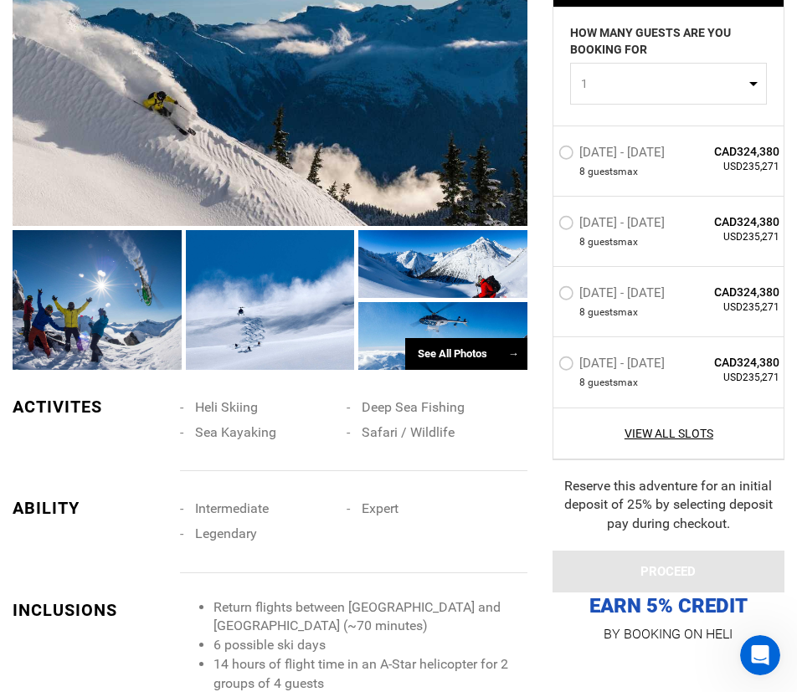
click at [480, 342] on div "See All Photos →" at bounding box center [466, 354] width 122 height 33
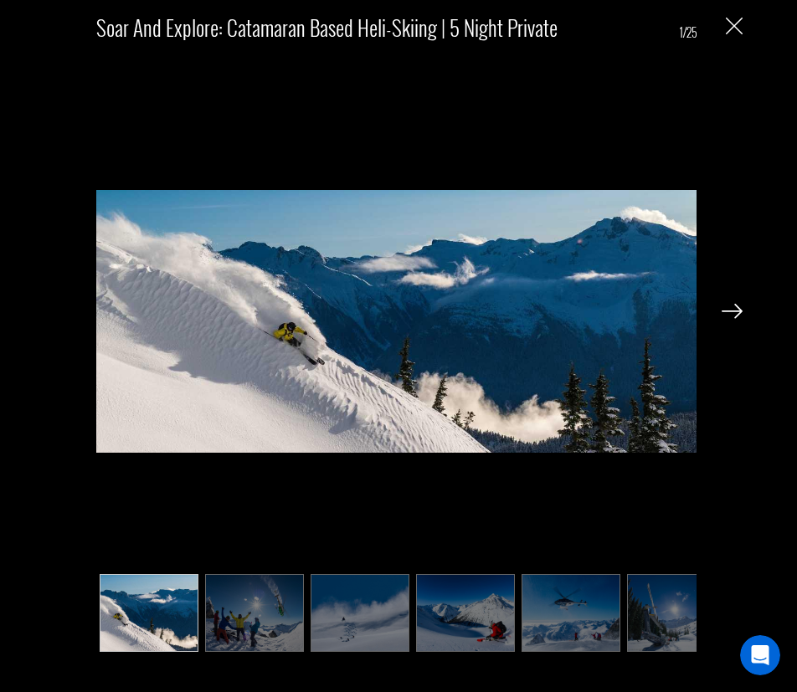
scroll to position [2093, 0]
click at [650, 624] on img at bounding box center [676, 613] width 99 height 78
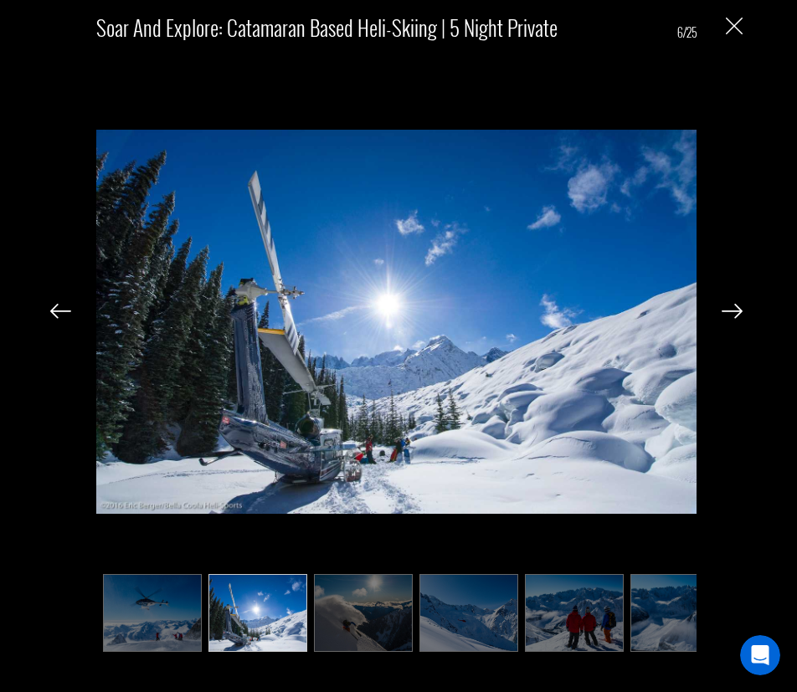
scroll to position [0, 419]
click at [645, 629] on img at bounding box center [679, 613] width 99 height 78
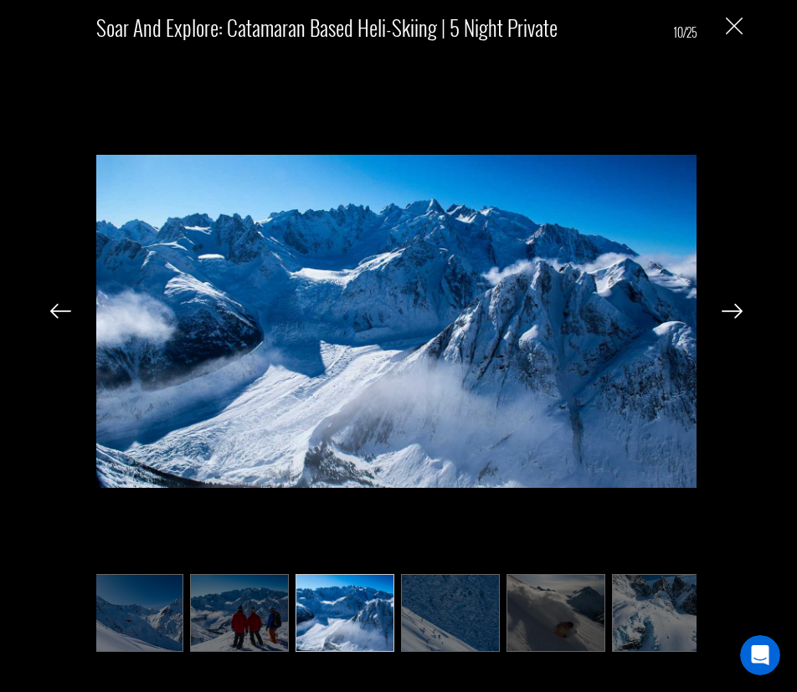
click at [512, 616] on img at bounding box center [555, 613] width 99 height 78
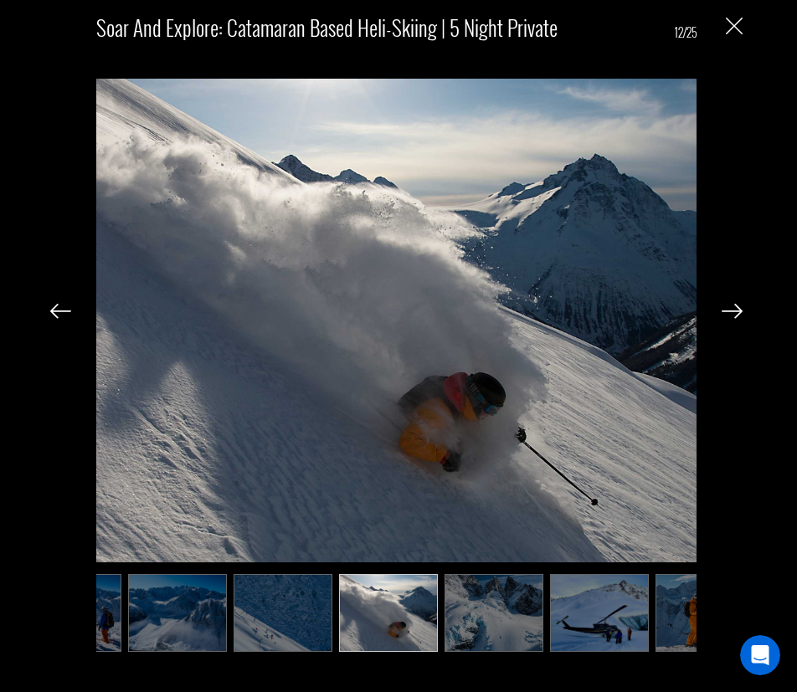
click at [579, 613] on img at bounding box center [599, 613] width 99 height 78
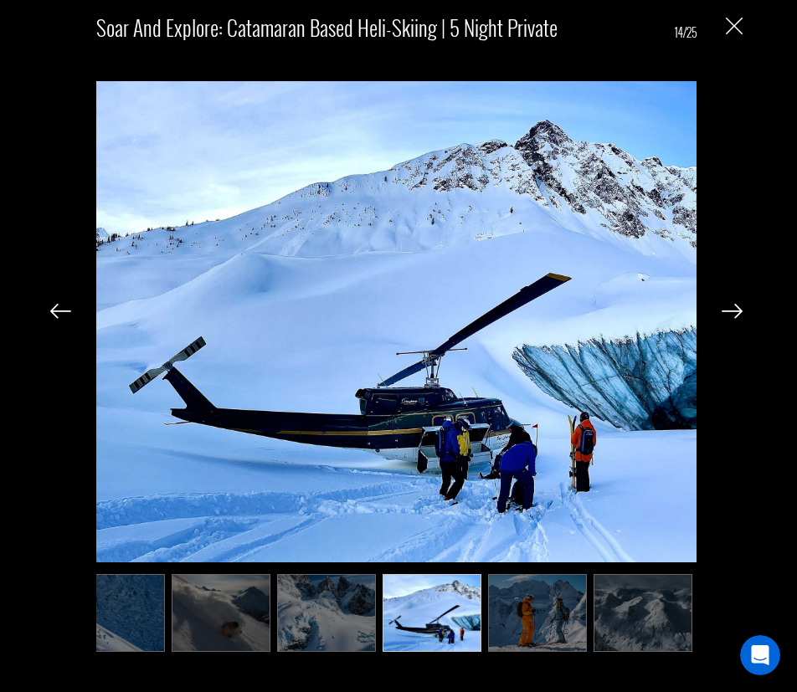
click at [585, 611] on img at bounding box center [537, 613] width 99 height 78
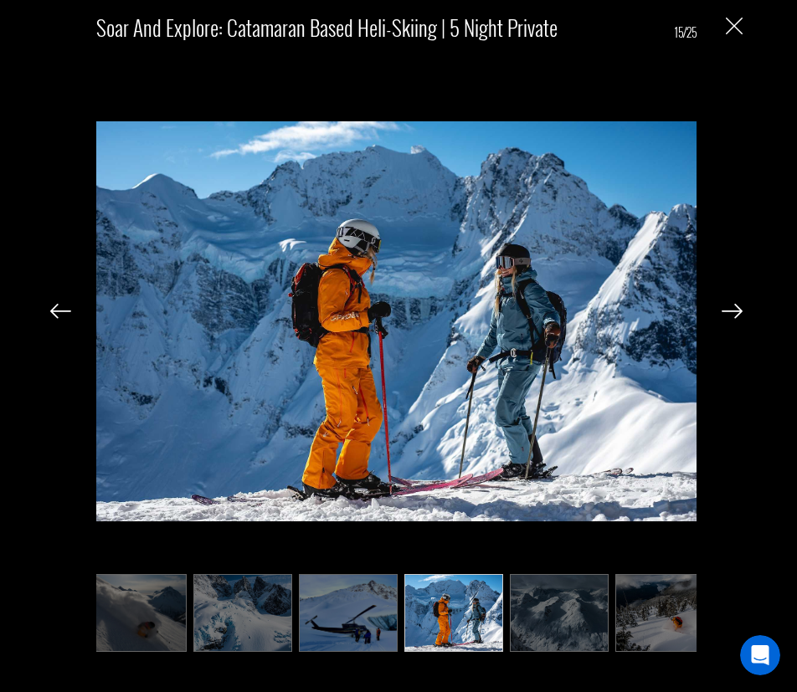
click at [642, 609] on img at bounding box center [664, 613] width 99 height 78
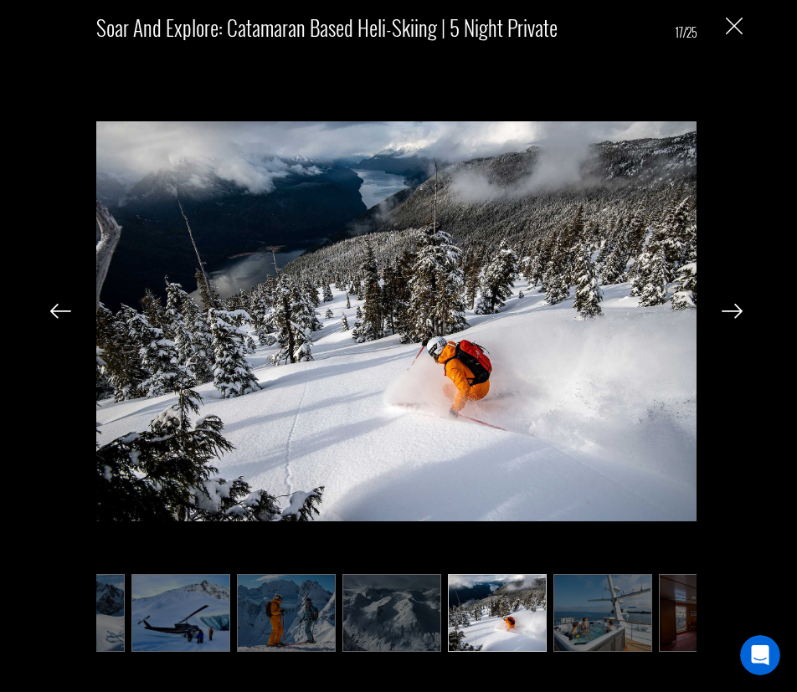
click at [636, 610] on img at bounding box center [602, 613] width 99 height 78
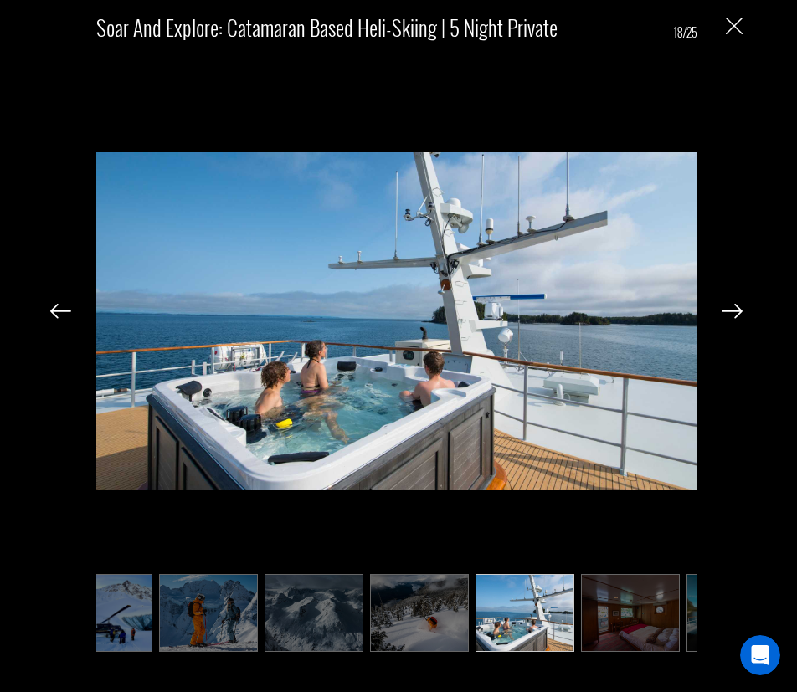
scroll to position [0, 1423]
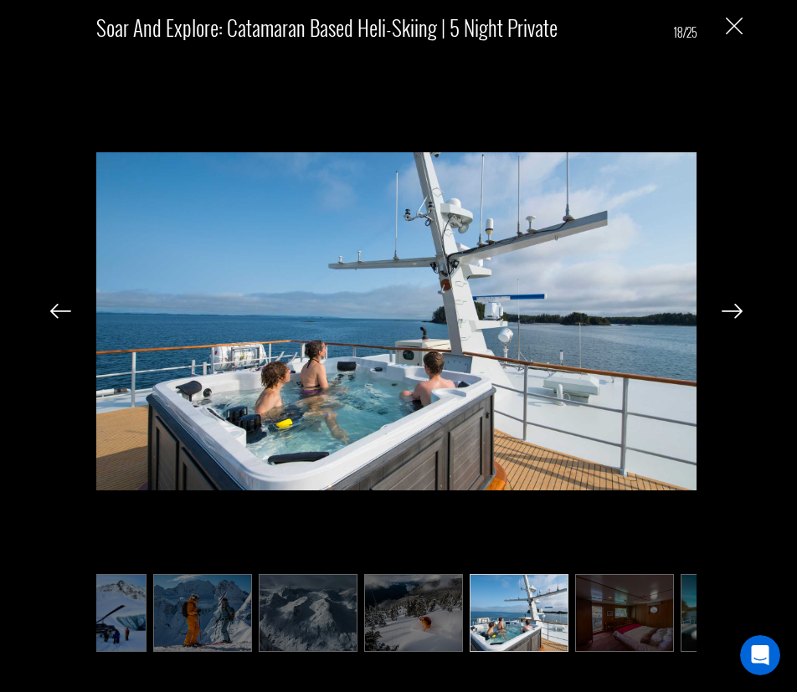
click at [634, 610] on img at bounding box center [624, 613] width 99 height 78
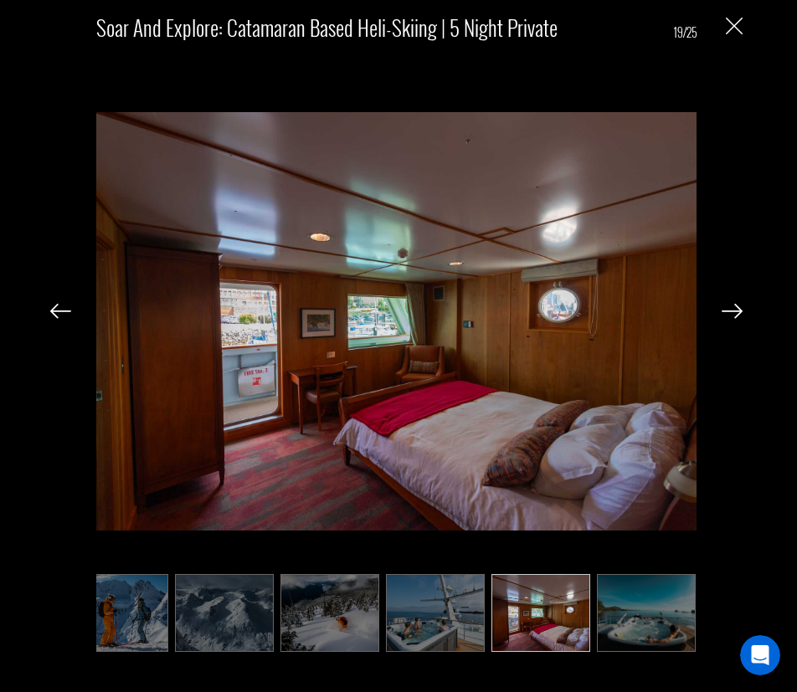
click at [643, 610] on img at bounding box center [646, 613] width 99 height 78
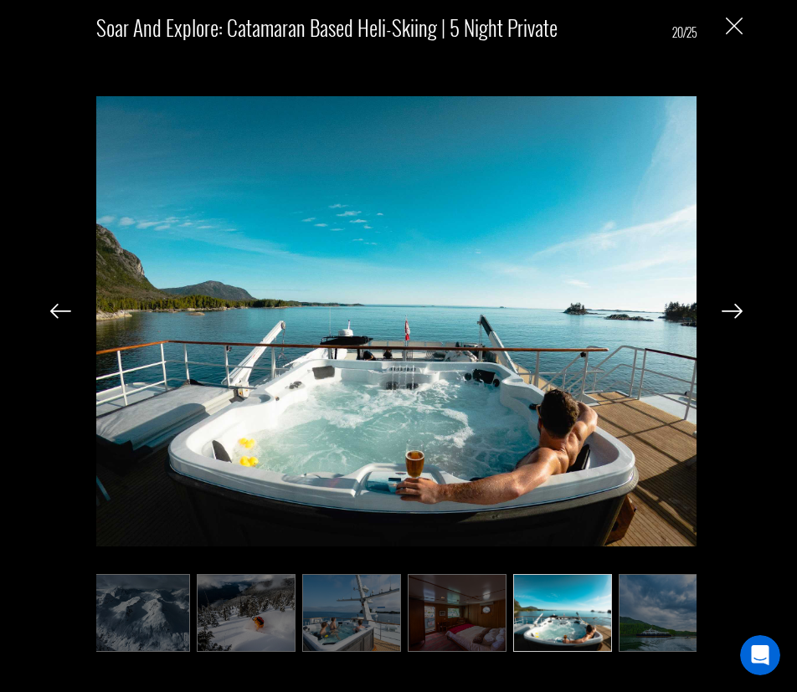
click at [668, 614] on img at bounding box center [668, 613] width 99 height 78
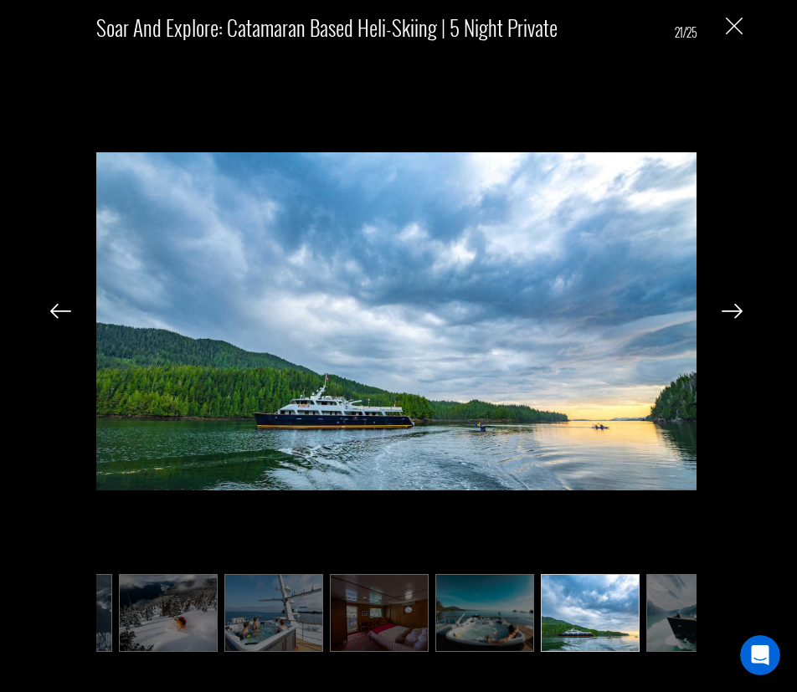
scroll to position [0, 1674]
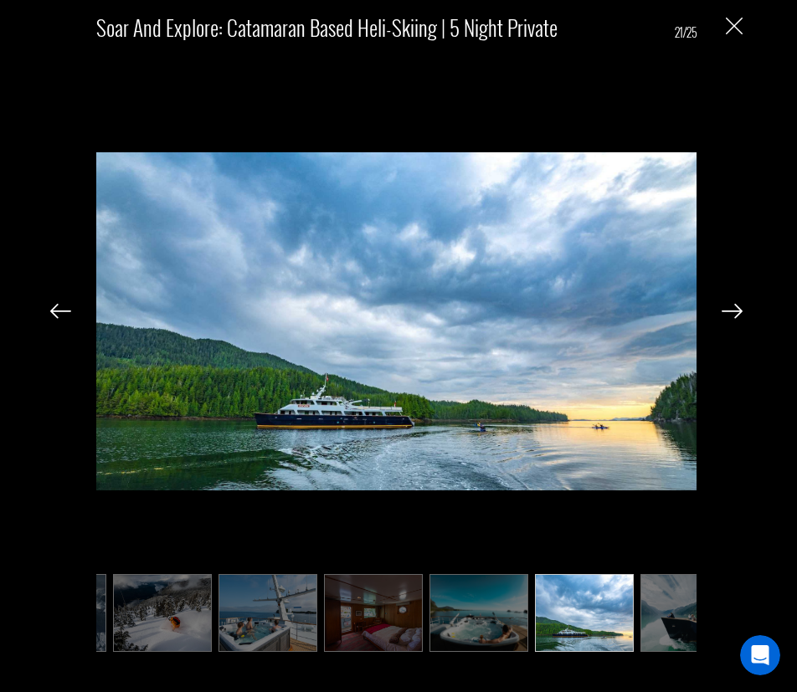
click at [680, 591] on img at bounding box center [689, 613] width 99 height 78
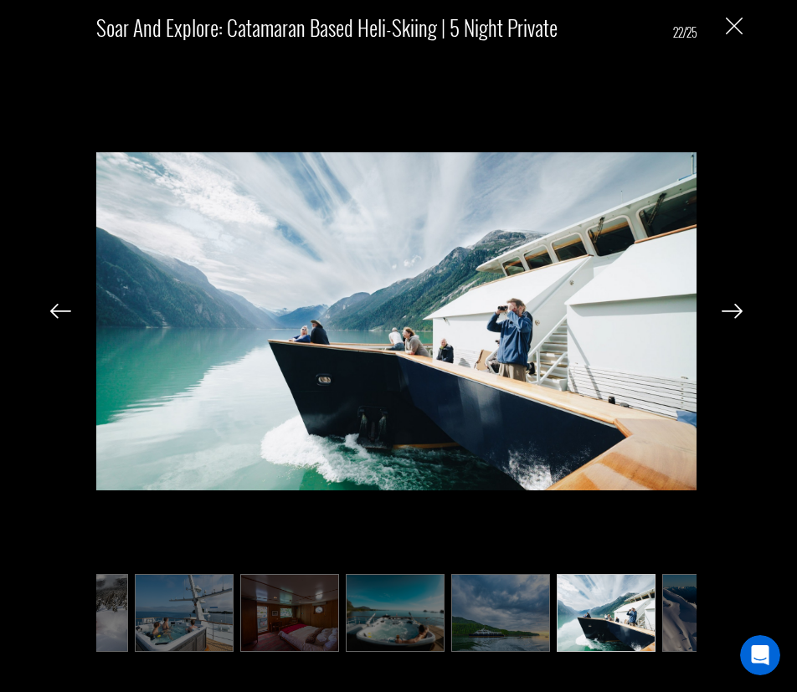
scroll to position [0, 1758]
click at [733, 18] on img "Close" at bounding box center [734, 26] width 17 height 17
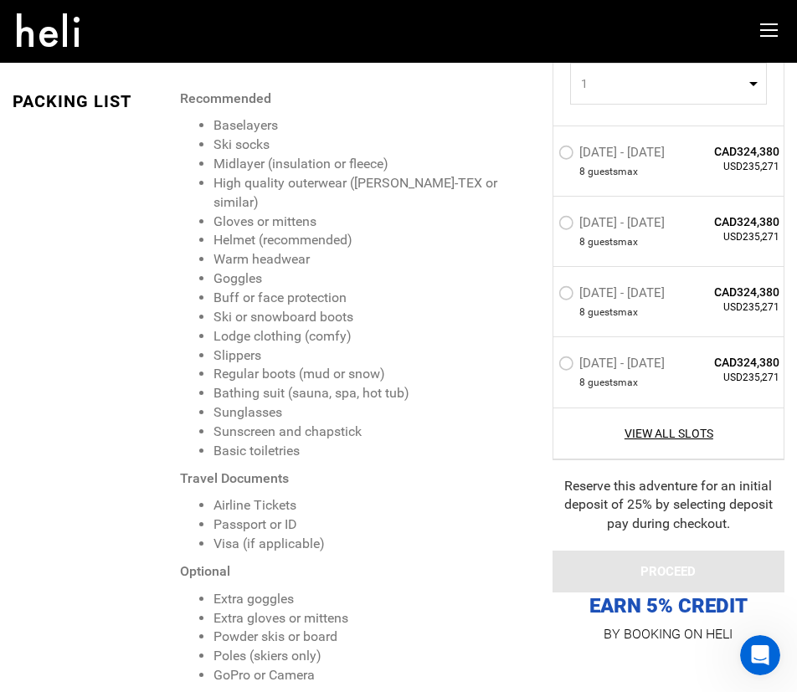
scroll to position [2009, 0]
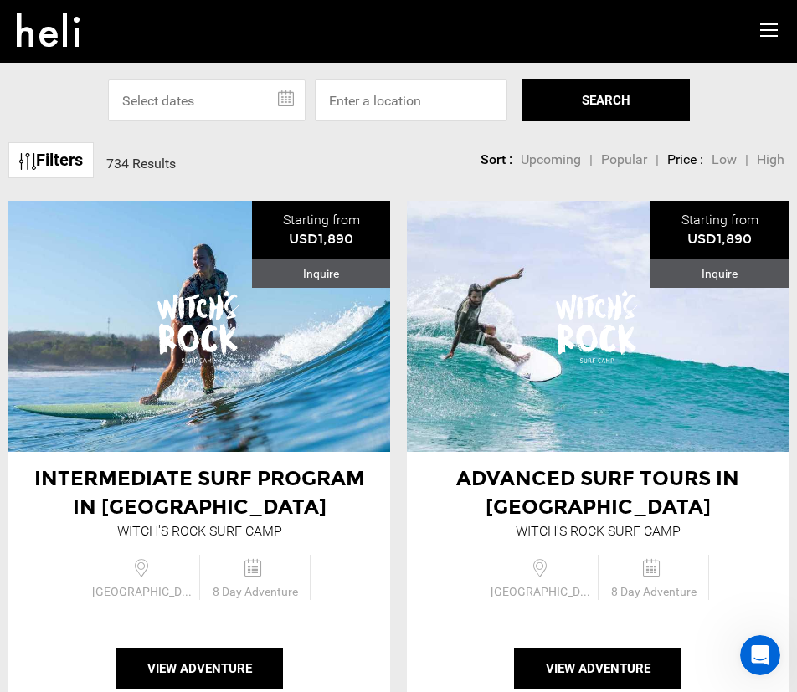
click at [764, 160] on span "High" at bounding box center [771, 159] width 28 height 16
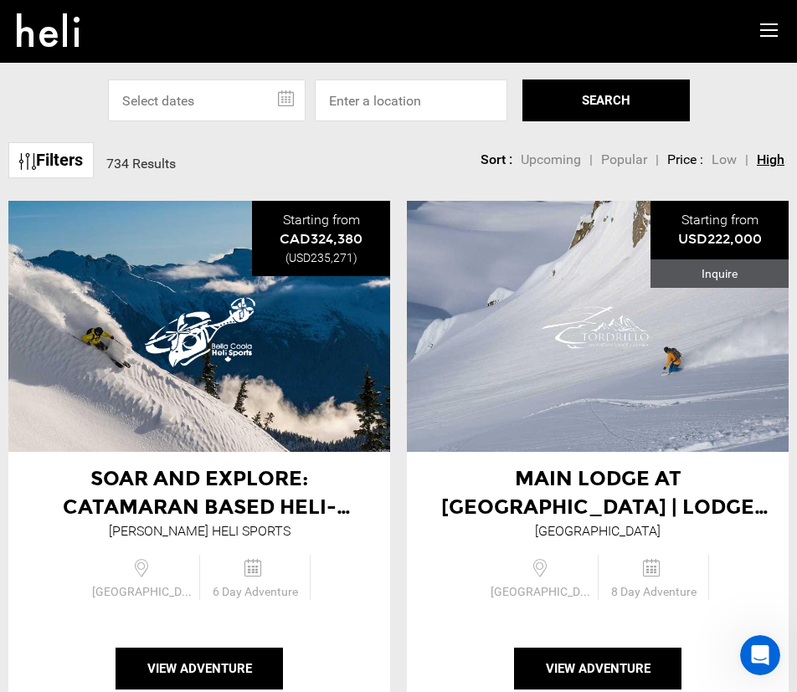
click at [730, 162] on span "Low" at bounding box center [723, 159] width 25 height 16
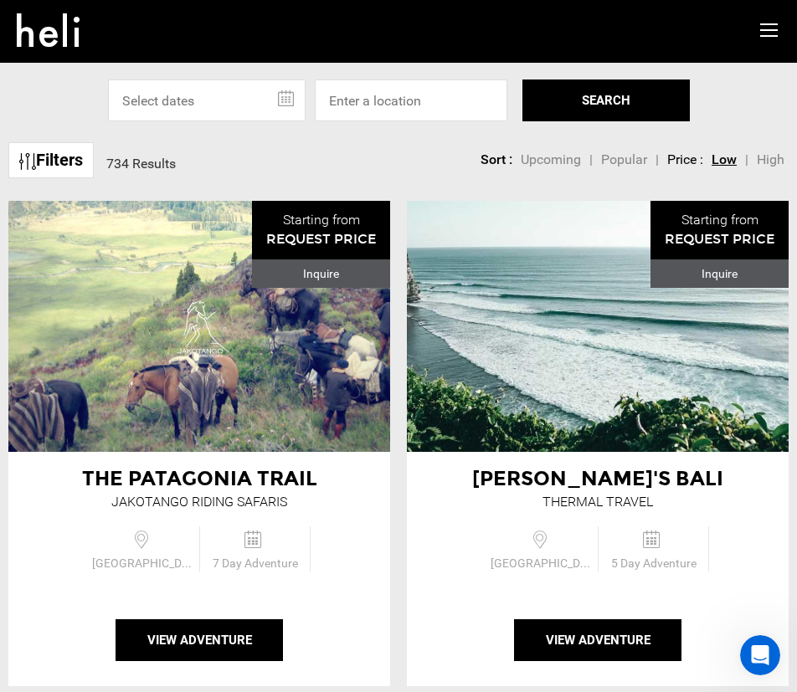
click at [632, 152] on span "Popular" at bounding box center [624, 159] width 46 height 16
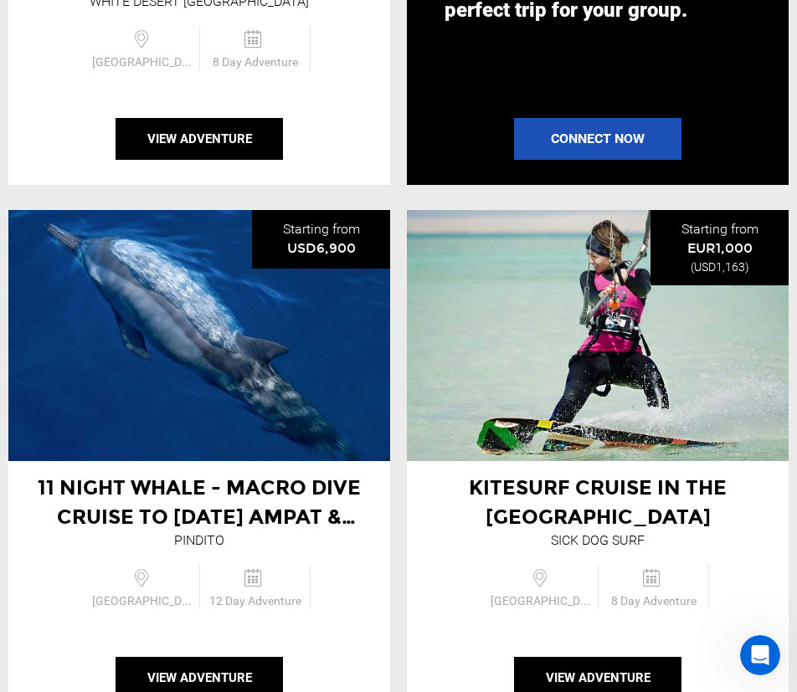
scroll to position [2176, 0]
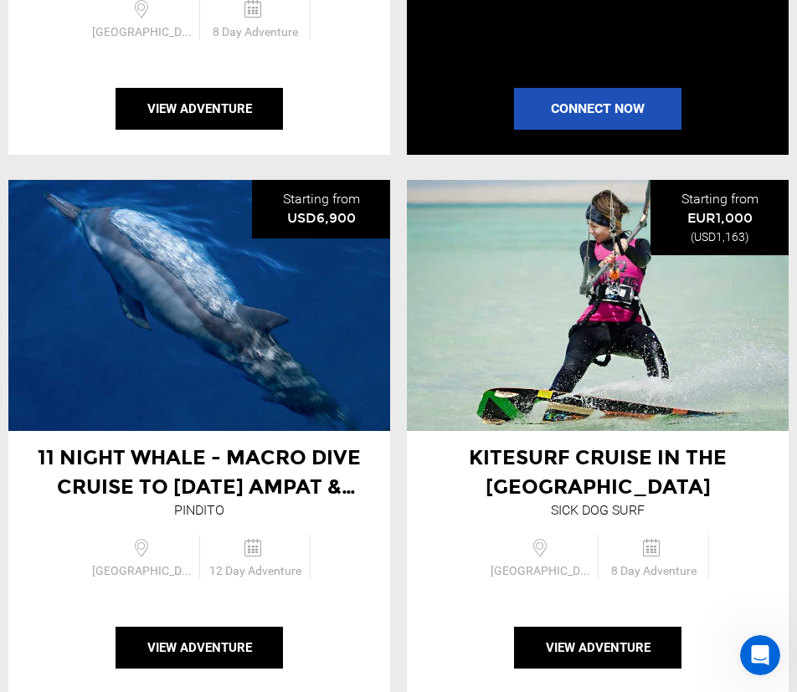
click at [233, 481] on span "11 Night Whale - Macro Dive Cruise to [DATE] Ampat & Waigeo" at bounding box center [199, 486] width 323 height 82
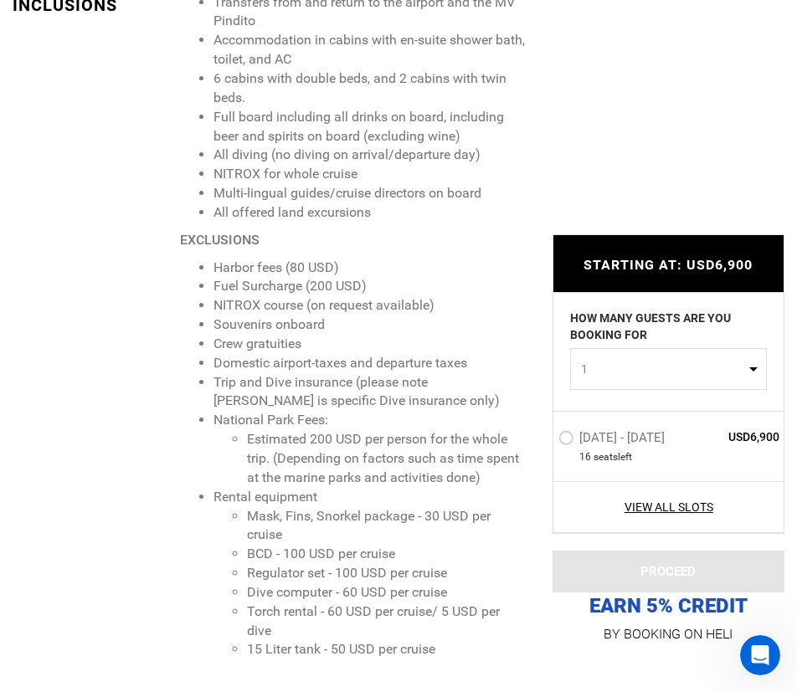
scroll to position [1758, 0]
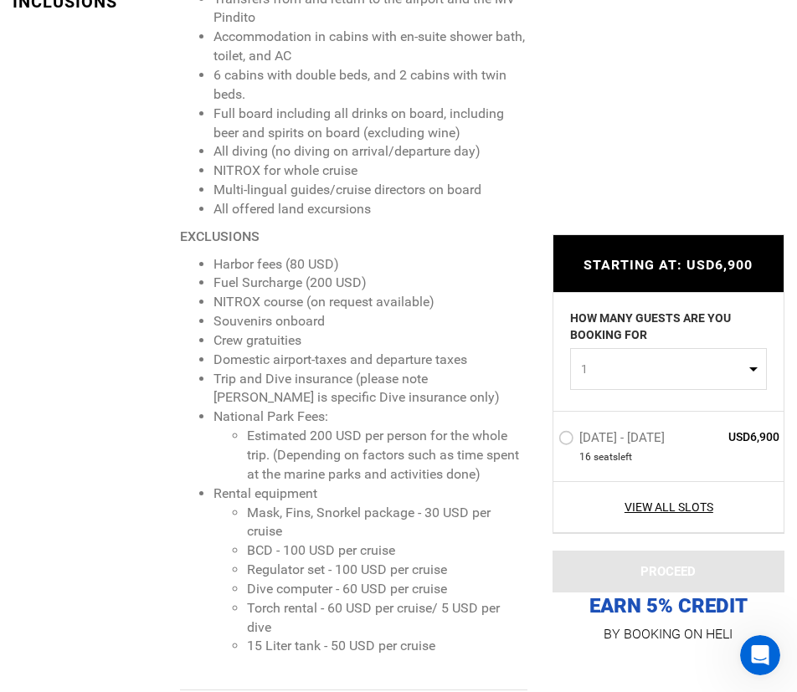
drag, startPoint x: 266, startPoint y: 439, endPoint x: 275, endPoint y: 430, distance: 12.4
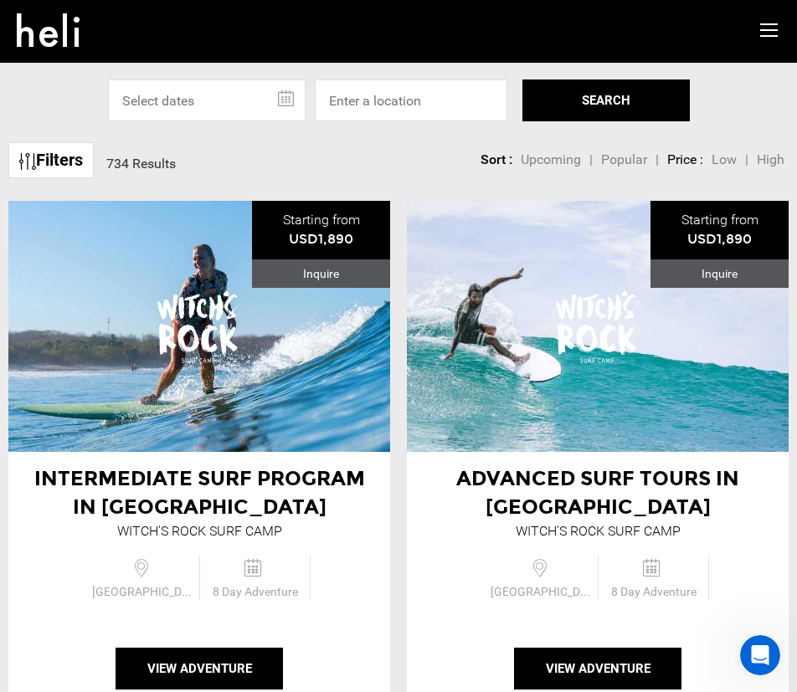
click at [727, 157] on span "Low" at bounding box center [723, 159] width 25 height 16
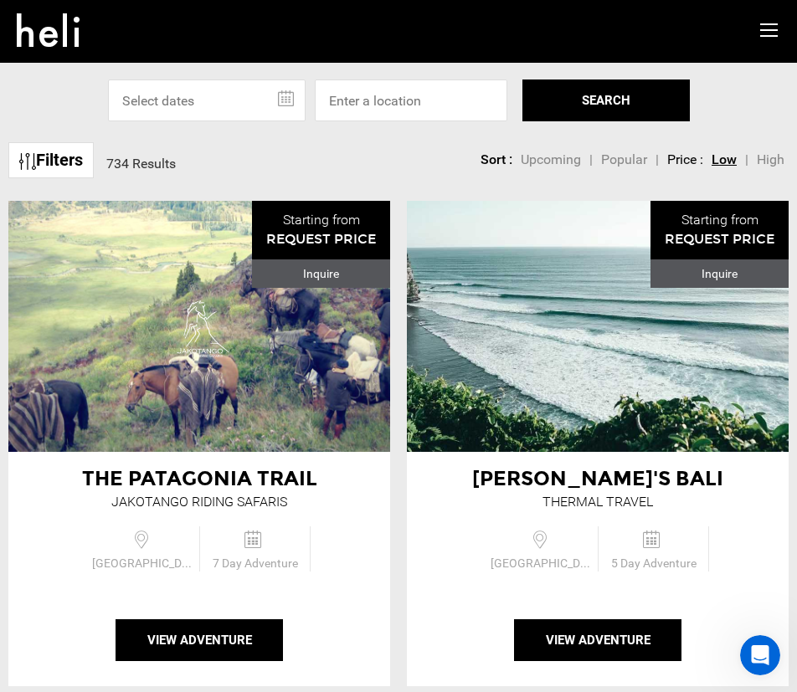
click at [623, 160] on span "Popular" at bounding box center [624, 159] width 46 height 16
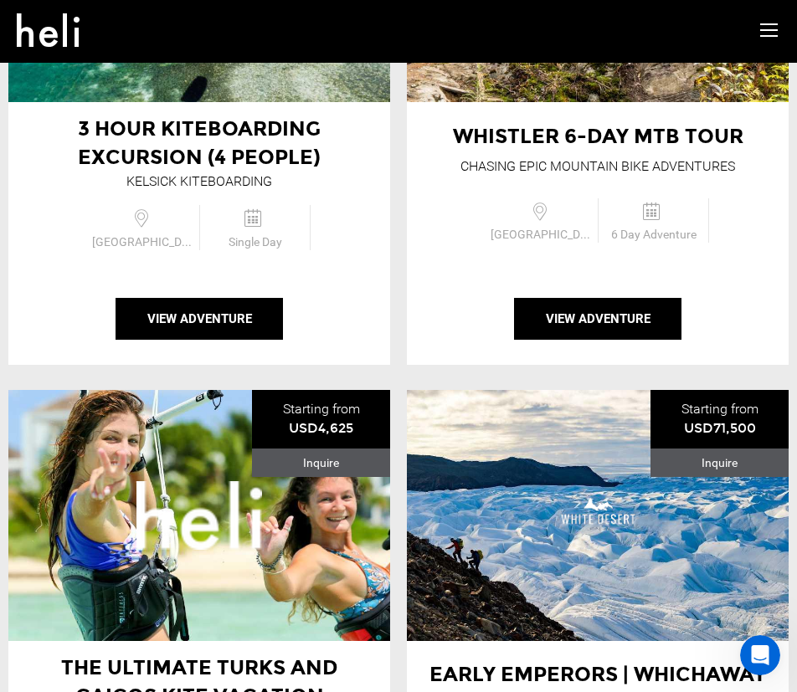
scroll to position [251, 0]
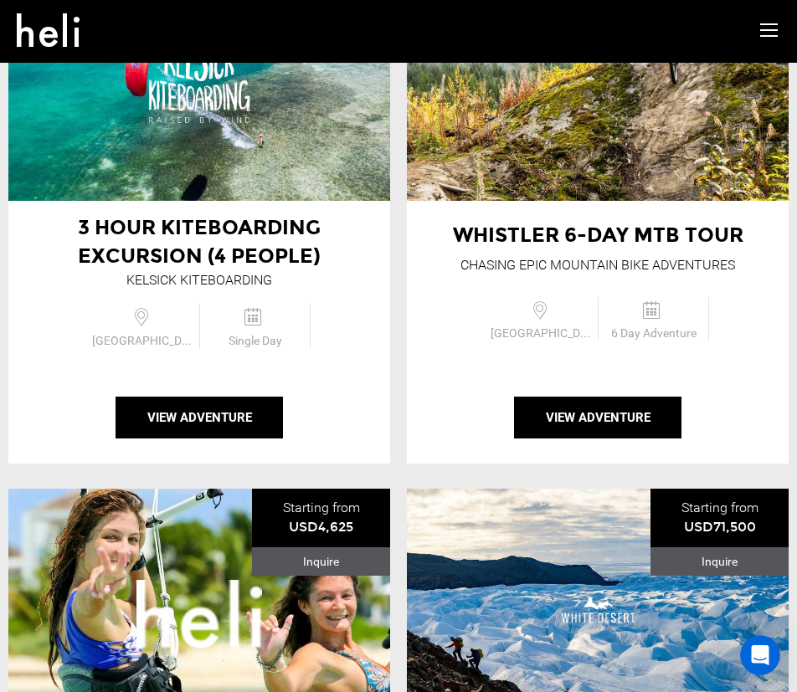
click at [650, 232] on span "Whistler 6-day MTB Tour" at bounding box center [598, 235] width 290 height 24
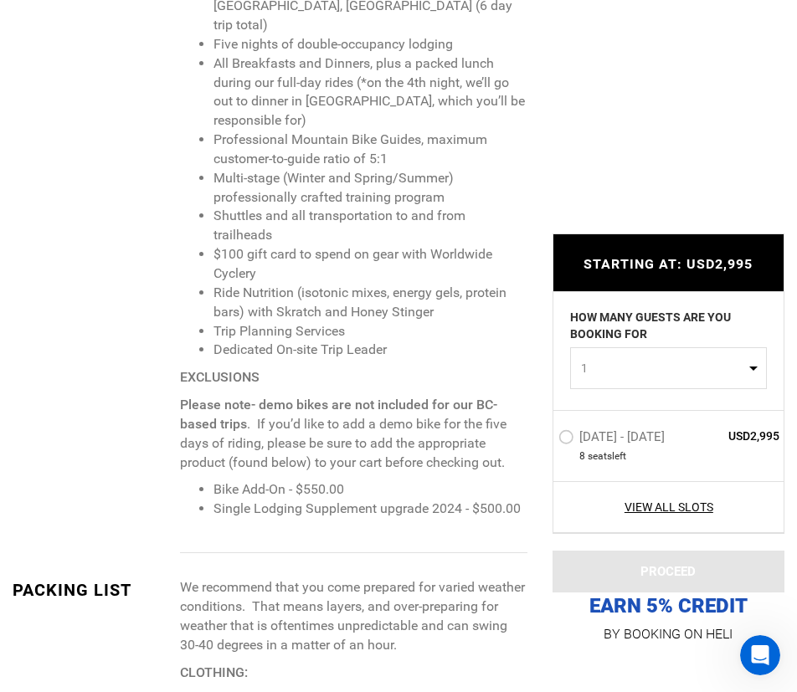
scroll to position [1925, 0]
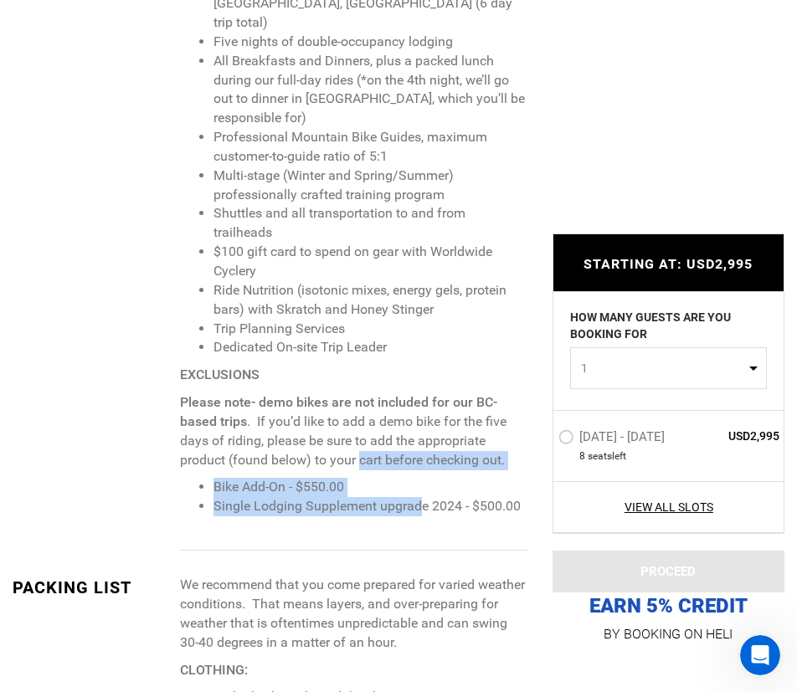
drag, startPoint x: 422, startPoint y: 427, endPoint x: 358, endPoint y: 389, distance: 73.9
click at [359, 391] on span "Five days of guided mountain biking in [GEOGRAPHIC_DATA], [GEOGRAPHIC_DATA] (6 …" at bounding box center [353, 246] width 347 height 542
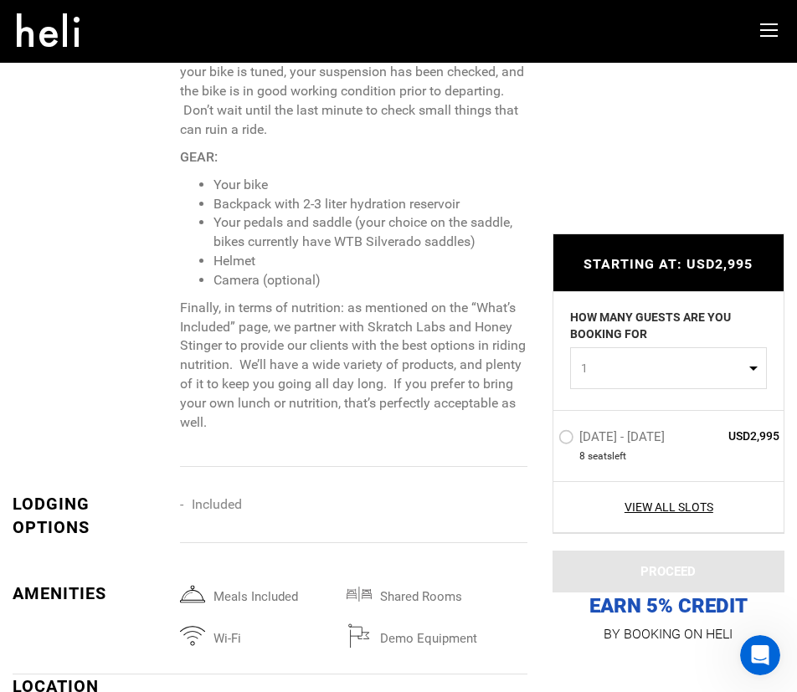
scroll to position [2762, 0]
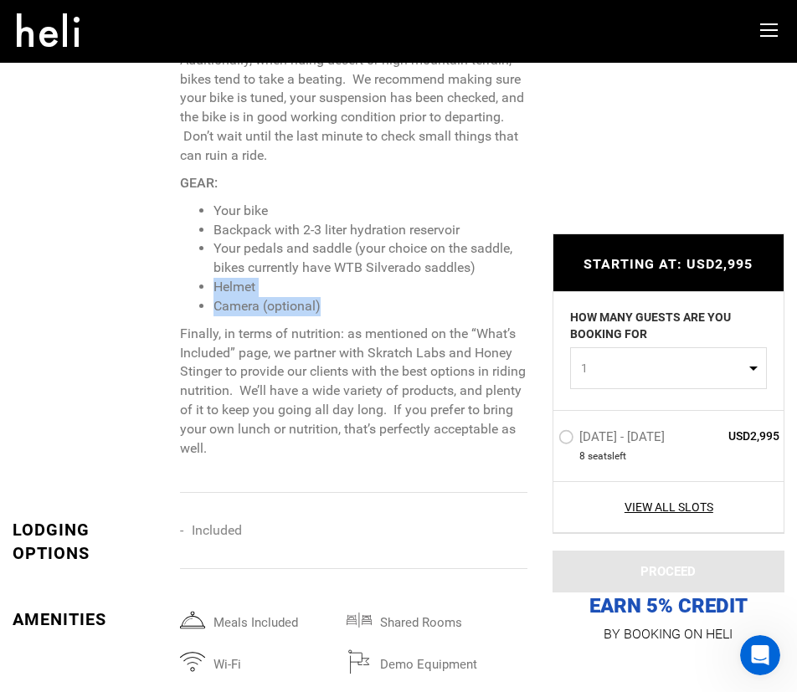
drag, startPoint x: 488, startPoint y: 186, endPoint x: 373, endPoint y: 231, distance: 123.3
click at [373, 231] on ul "Your bike Backpack with 2-3 liter hydration reservoir Your pedals and saddle (y…" at bounding box center [353, 259] width 347 height 115
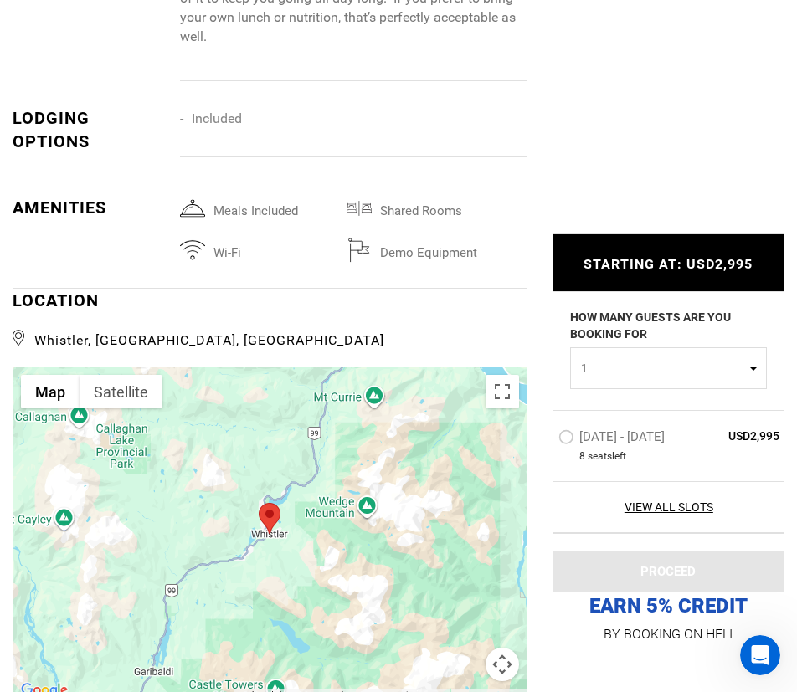
scroll to position [3181, 0]
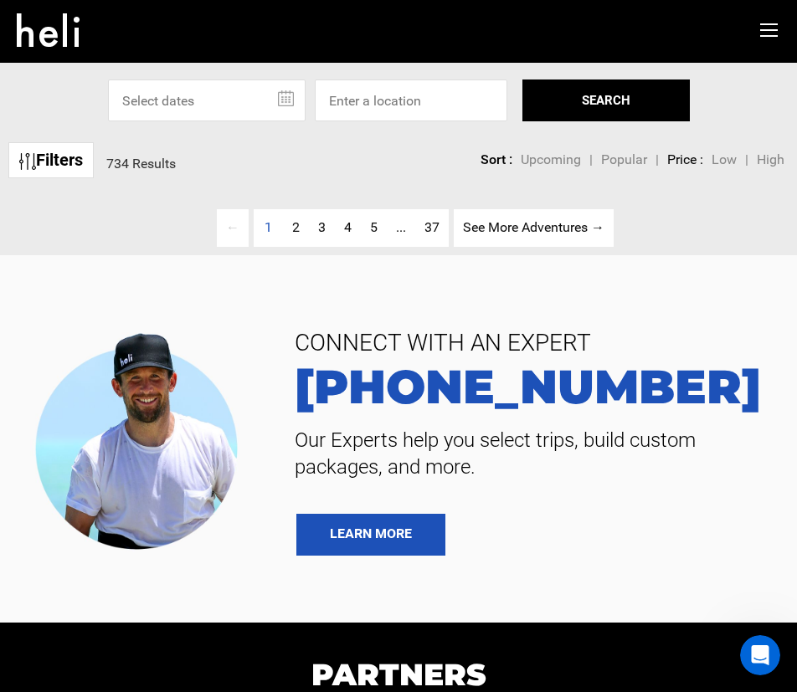
click at [732, 162] on span "Low" at bounding box center [723, 159] width 25 height 16
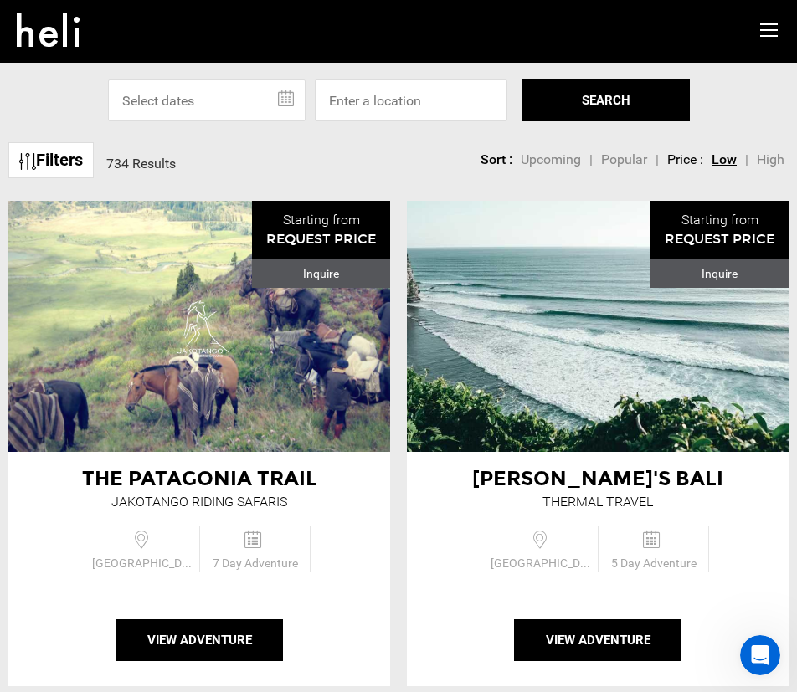
click at [636, 166] on span "Popular" at bounding box center [624, 159] width 46 height 16
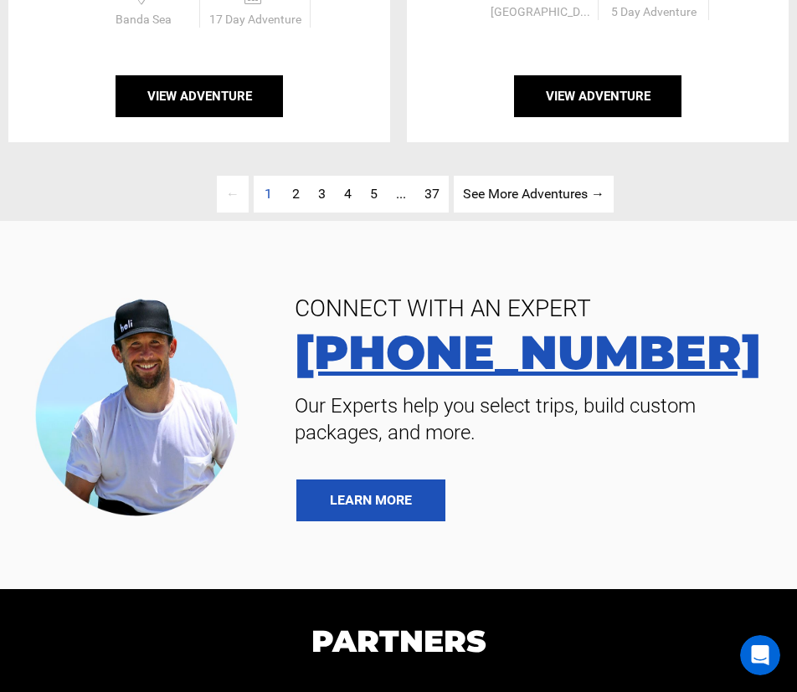
scroll to position [5706, 0]
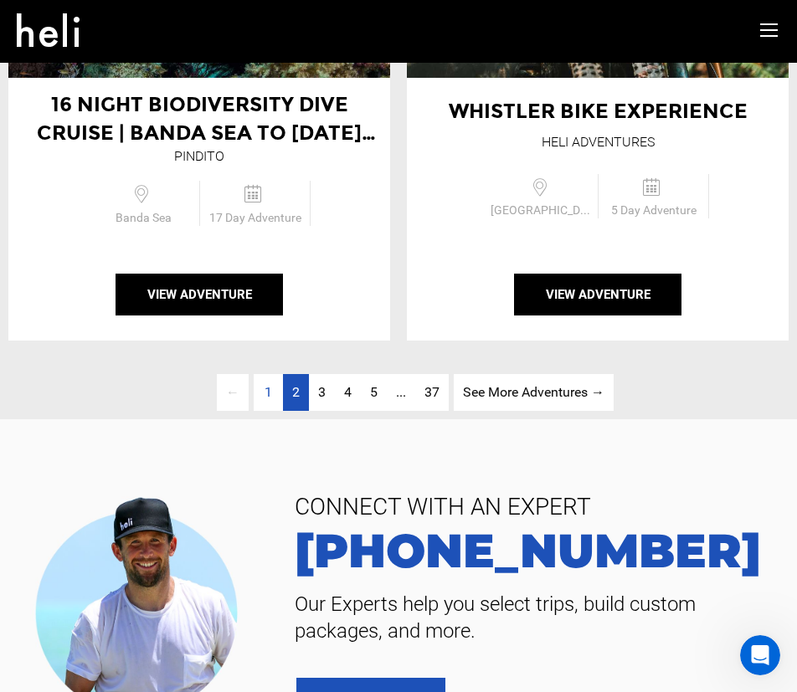
click at [306, 374] on link "page 2" at bounding box center [296, 393] width 26 height 38
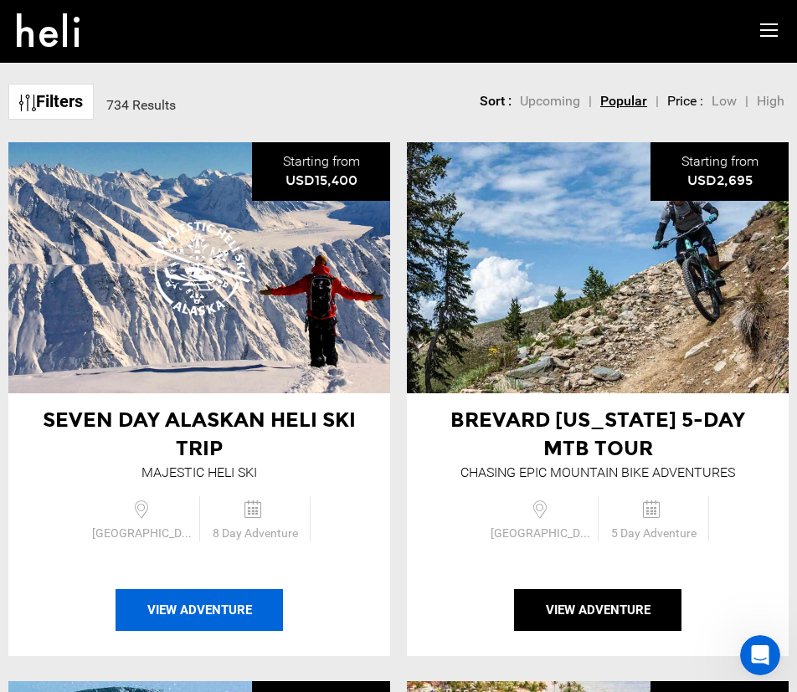
scroll to position [37, 0]
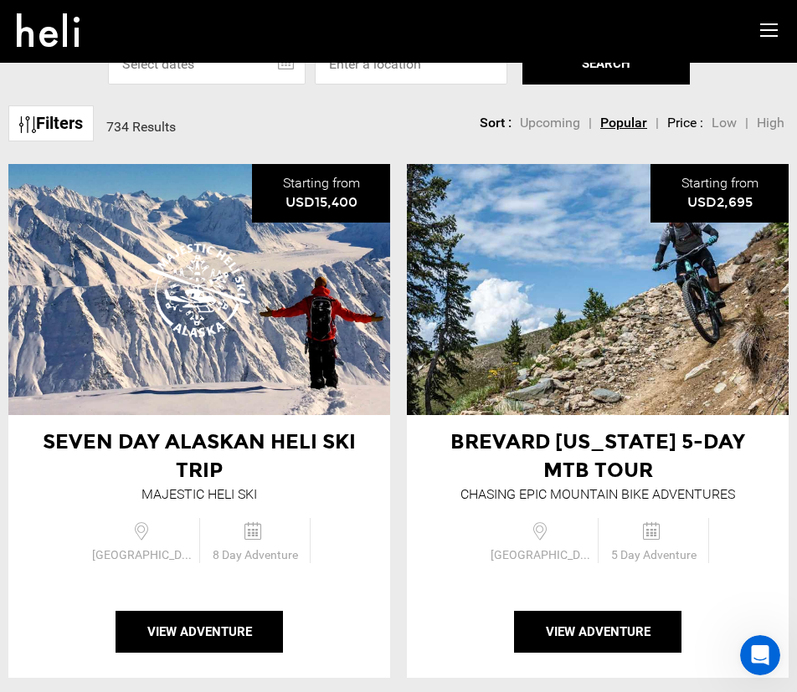
click at [272, 433] on span "Seven Day Alaskan Heli Ski Trip" at bounding box center [199, 455] width 313 height 53
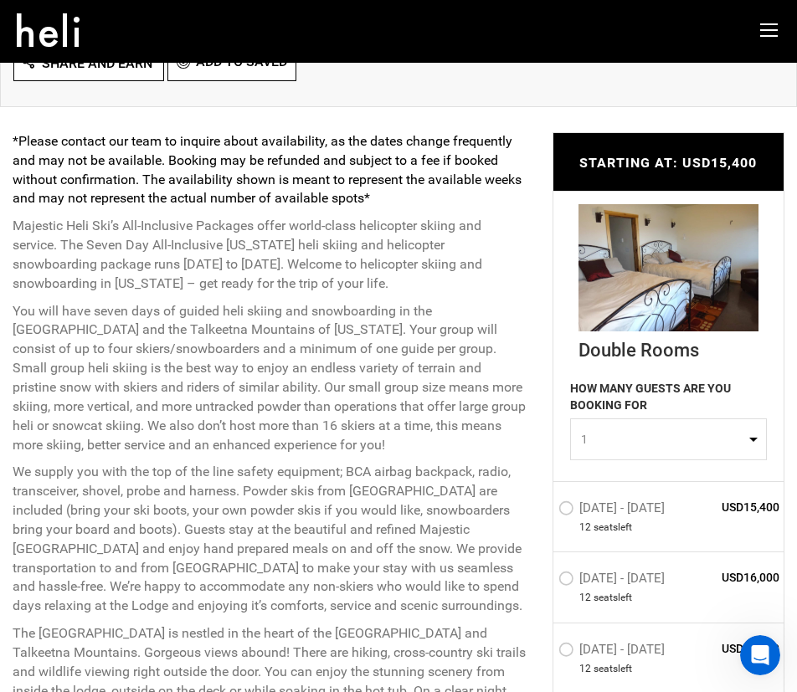
scroll to position [586, 0]
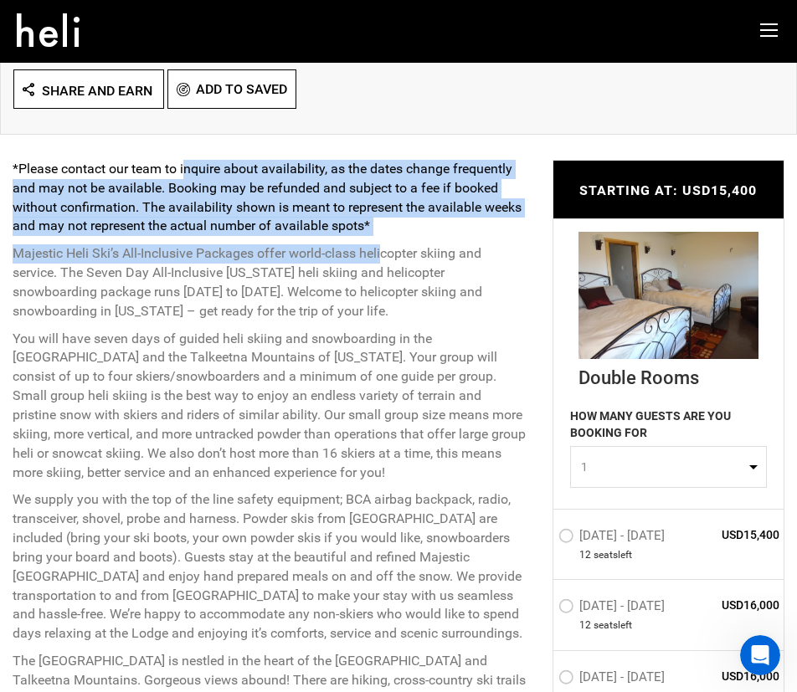
drag, startPoint x: 186, startPoint y: 162, endPoint x: 383, endPoint y: 245, distance: 214.5
click at [383, 245] on div "*Please contact our team to inquire about availability, as the dates change fre…" at bounding box center [270, 402] width 515 height 484
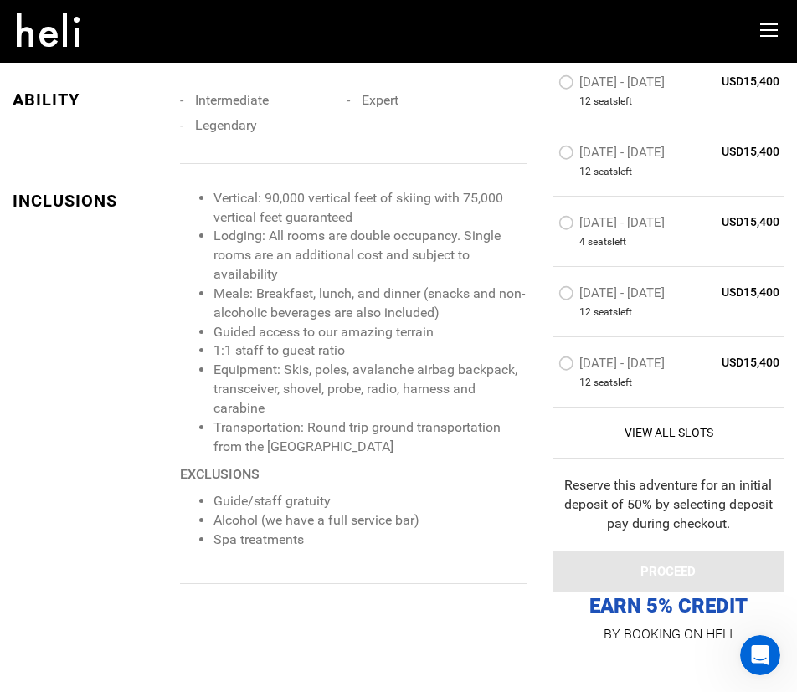
scroll to position [1758, 0]
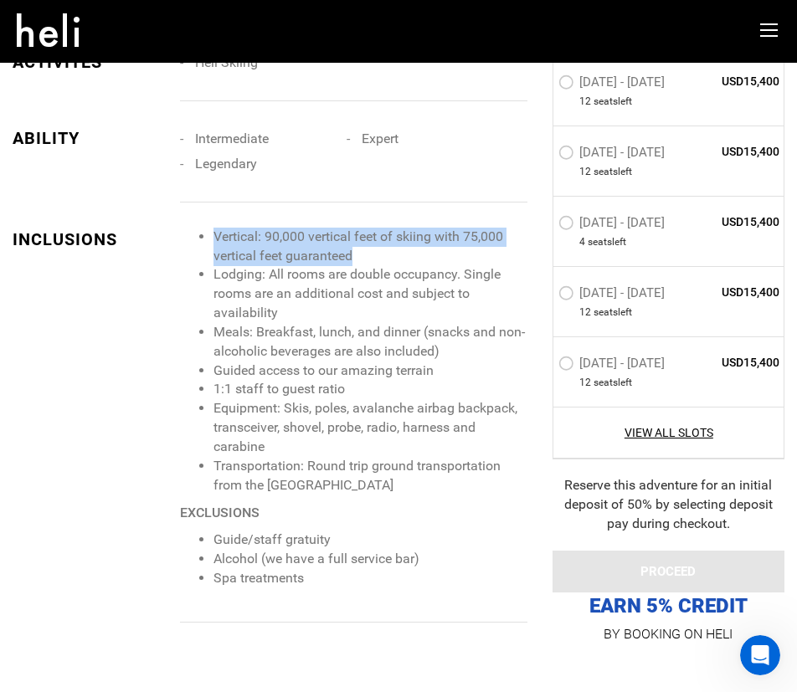
drag, startPoint x: 212, startPoint y: 232, endPoint x: 425, endPoint y: 251, distance: 214.3
click at [425, 251] on ul "Vertical: 90,000 vertical feet of skiing with 75,000 vertical feet guaranteed L…" at bounding box center [353, 362] width 347 height 268
click at [425, 251] on li "Vertical: 90,000 vertical feet of skiing with 75,000 vertical feet guaranteed" at bounding box center [370, 247] width 314 height 39
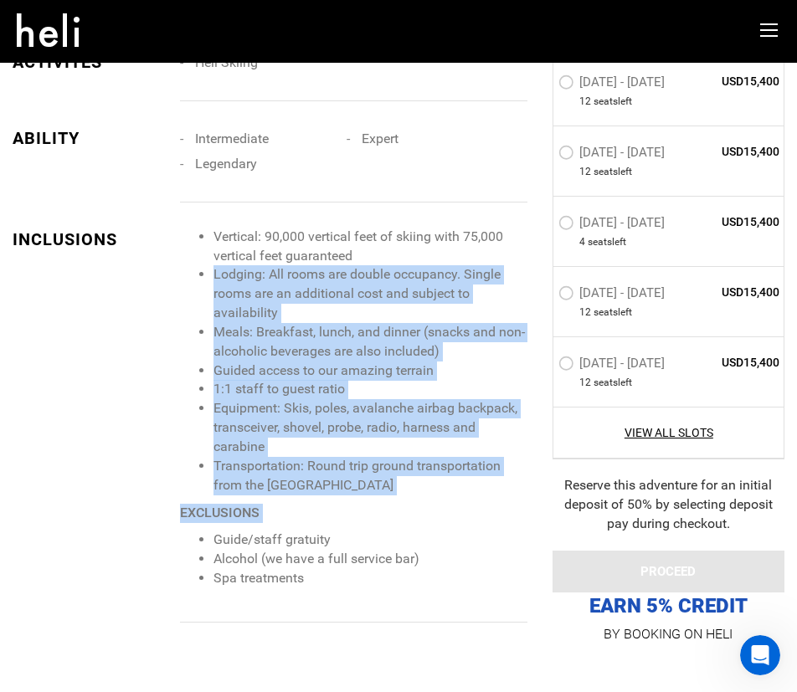
drag, startPoint x: 425, startPoint y: 251, endPoint x: 459, endPoint y: 500, distance: 250.8
click at [455, 498] on span "Vertical: 90,000 vertical feet of skiing with 75,000 vertical feet guaranteed L…" at bounding box center [353, 408] width 347 height 361
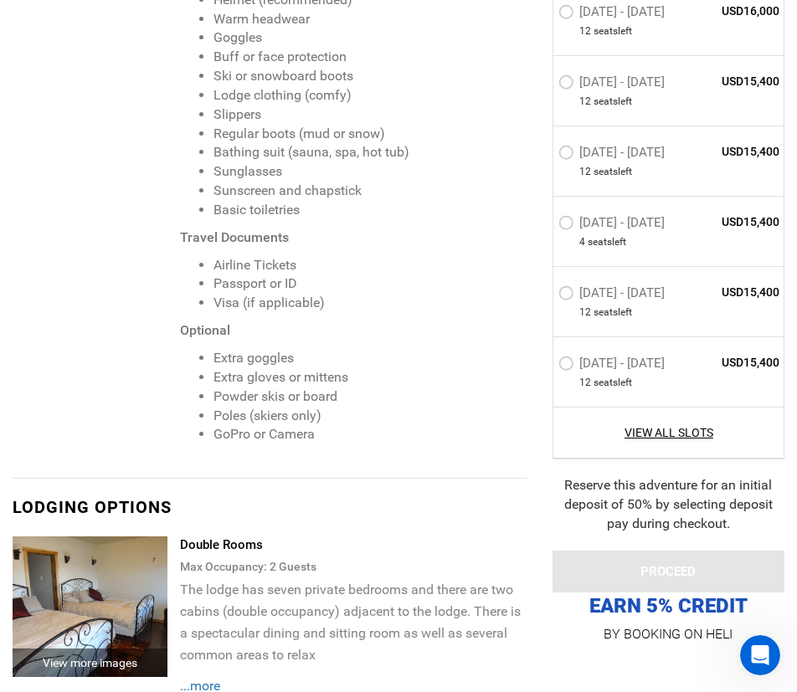
scroll to position [3181, 0]
